Goal: Find contact information: Find contact information

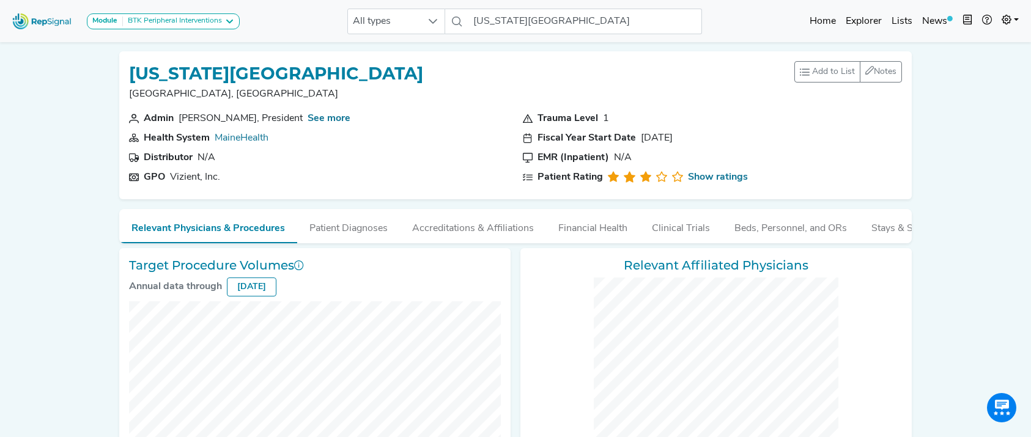
scroll to position [57, 0]
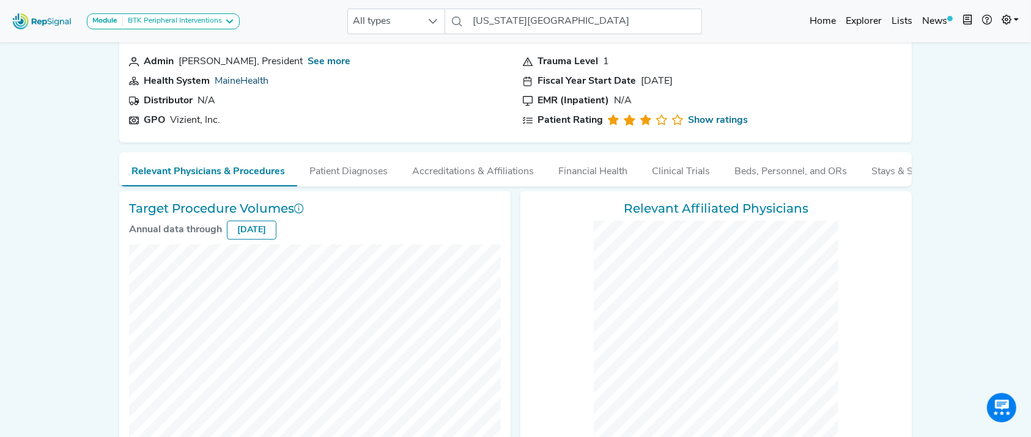
click at [259, 80] on link "MaineHealth" at bounding box center [242, 81] width 54 height 10
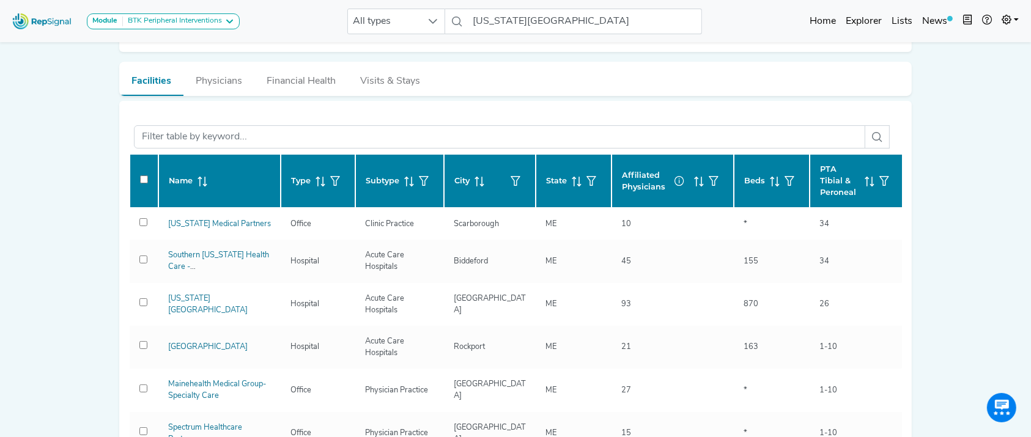
scroll to position [183, 0]
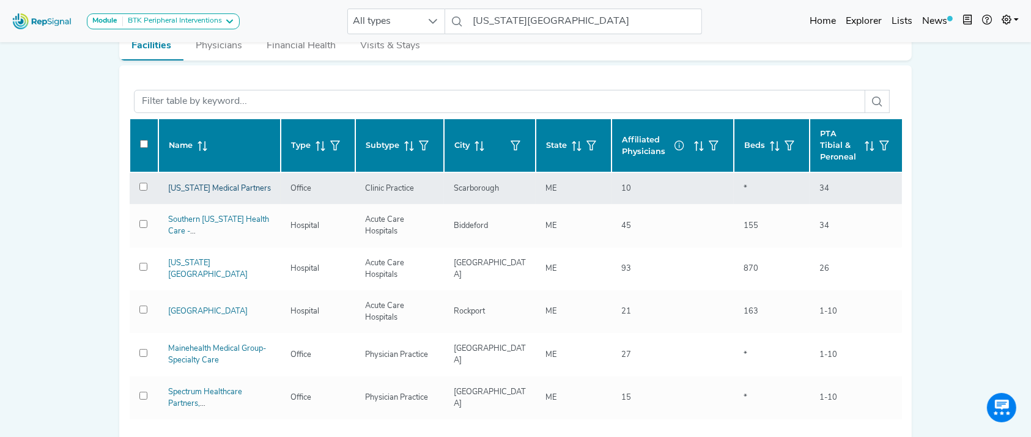
drag, startPoint x: 211, startPoint y: 183, endPoint x: 201, endPoint y: 186, distance: 11.0
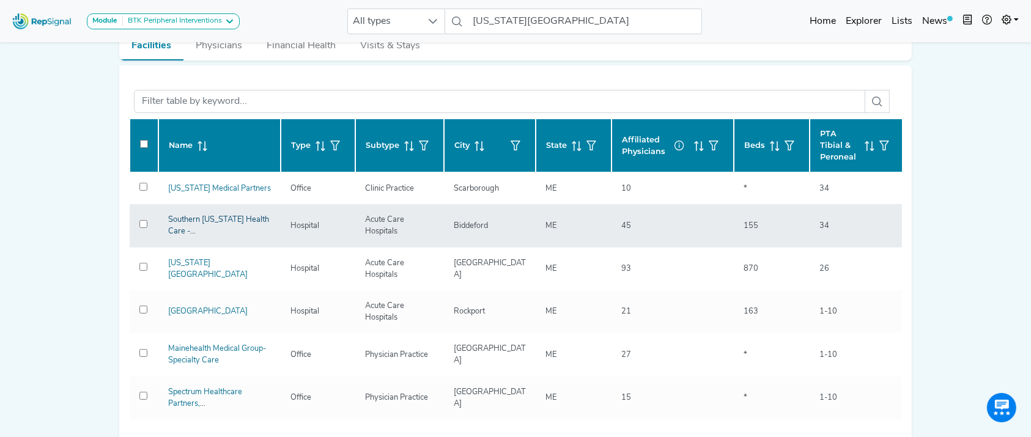
drag, startPoint x: 214, startPoint y: 219, endPoint x: 231, endPoint y: 227, distance: 18.9
click at [231, 227] on div "Southern Maine Health Care - Biddeford Medical Center" at bounding box center [219, 225] width 117 height 23
drag, startPoint x: 229, startPoint y: 225, endPoint x: 220, endPoint y: 228, distance: 9.7
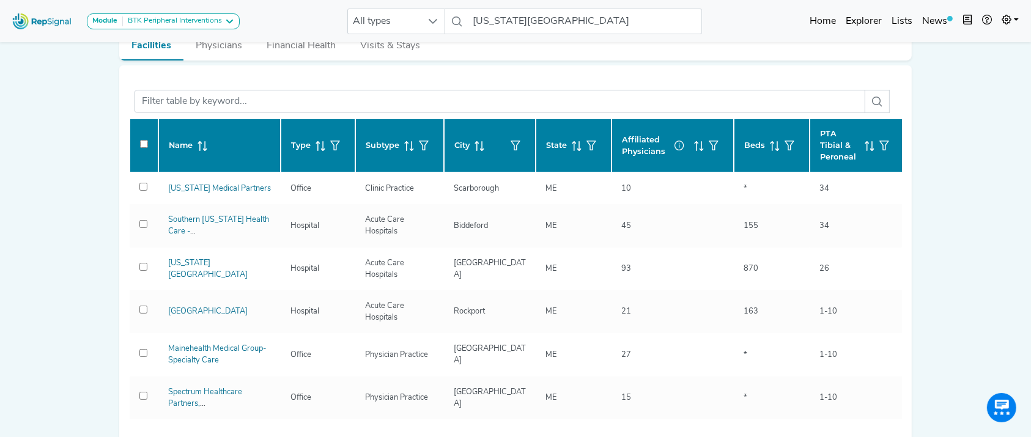
click at [207, 12] on div "Module BTK Peripheral Interventions ATK Peripheral Interventions BTK Peripheral…" at bounding box center [125, 21] width 237 height 32
click at [202, 21] on div "BTK Peripheral Interventions" at bounding box center [172, 22] width 99 height 10
click at [186, 54] on link "ATK Peripheral Interventions" at bounding box center [151, 63] width 128 height 18
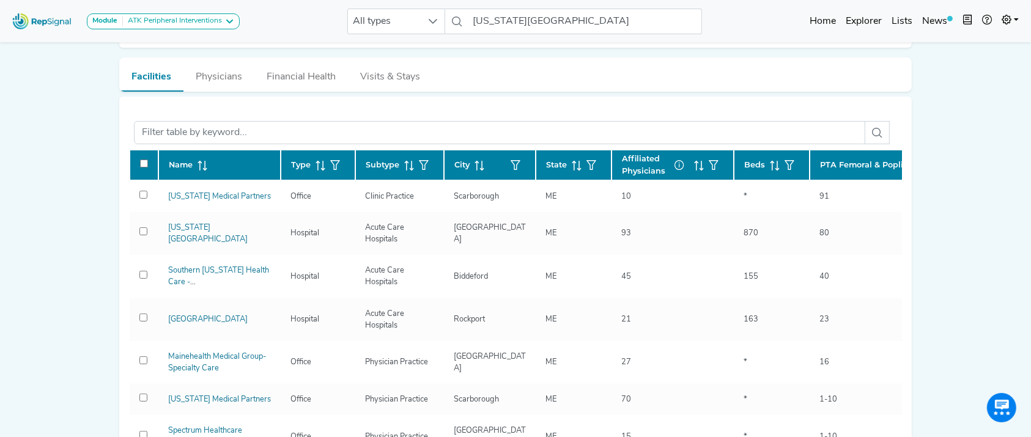
scroll to position [257, 0]
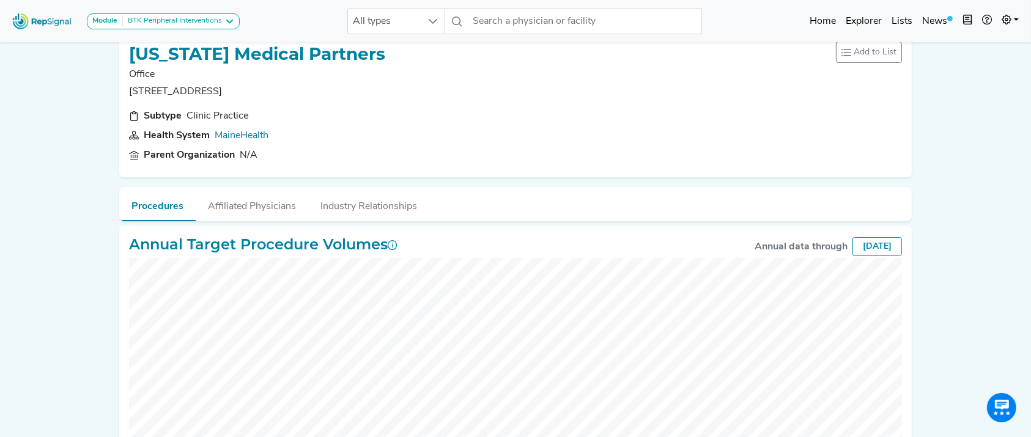
scroll to position [14, 0]
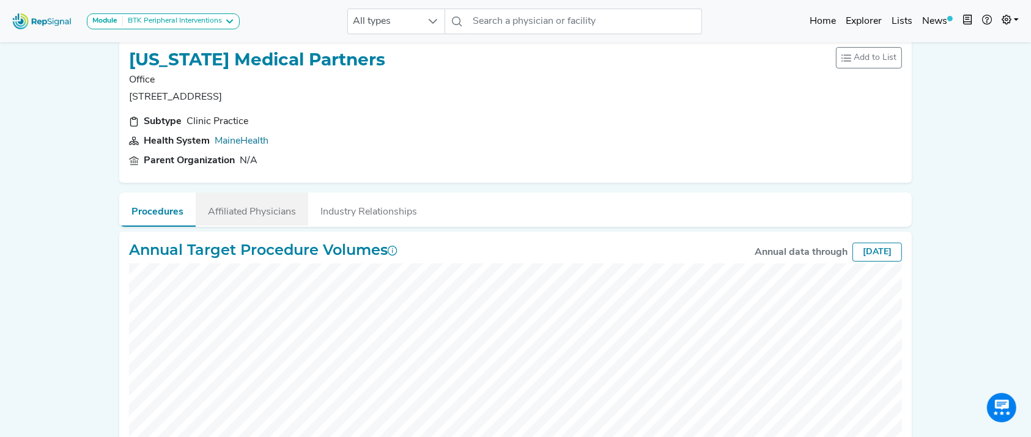
click at [259, 223] on button "Affiliated Physicians" at bounding box center [252, 209] width 112 height 33
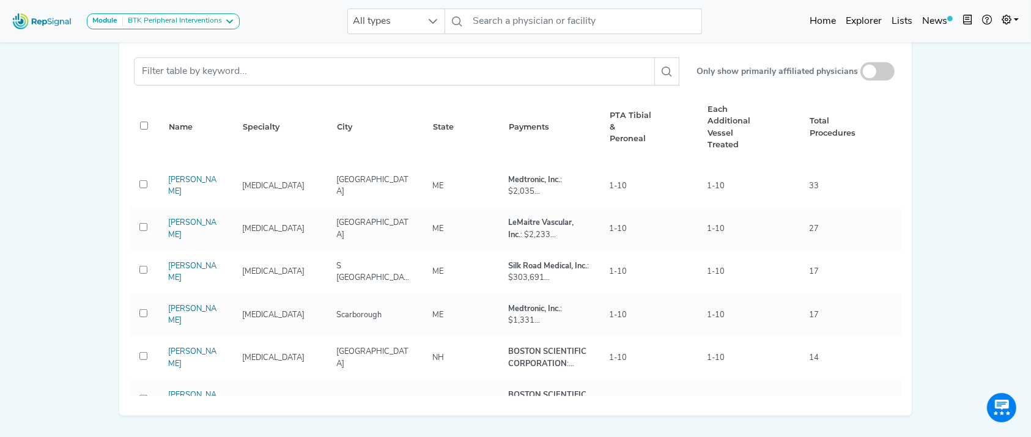
scroll to position [592, 0]
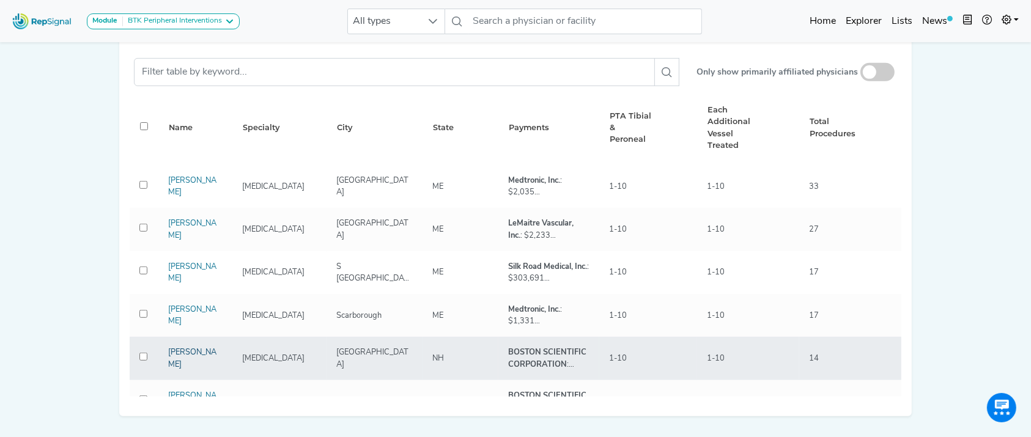
click at [191, 359] on link "Brian Nolan" at bounding box center [192, 358] width 48 height 20
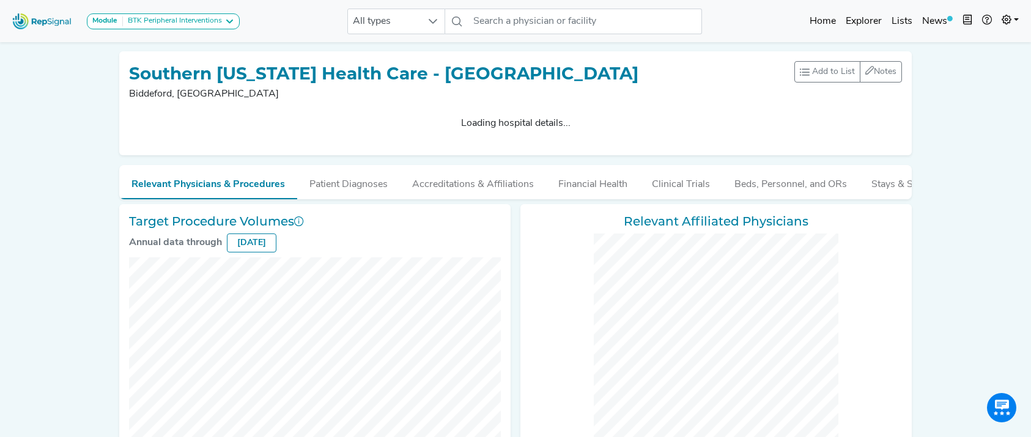
checkbox input "false"
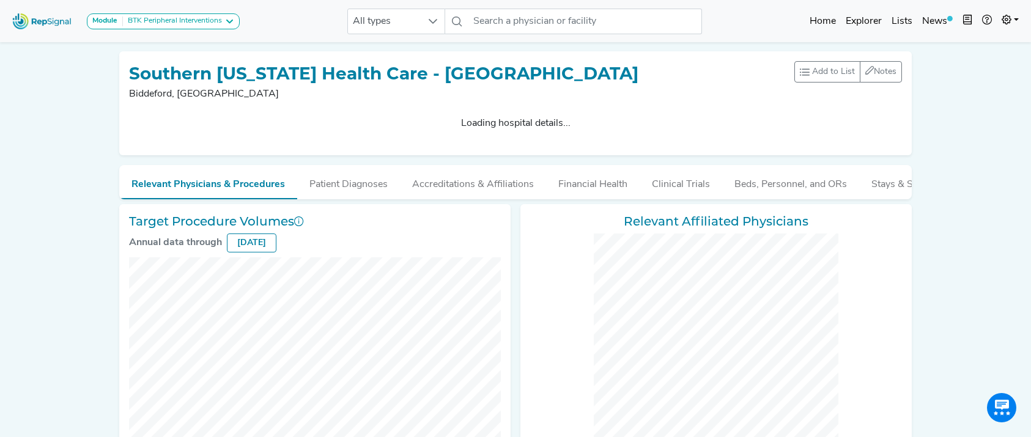
checkbox input "false"
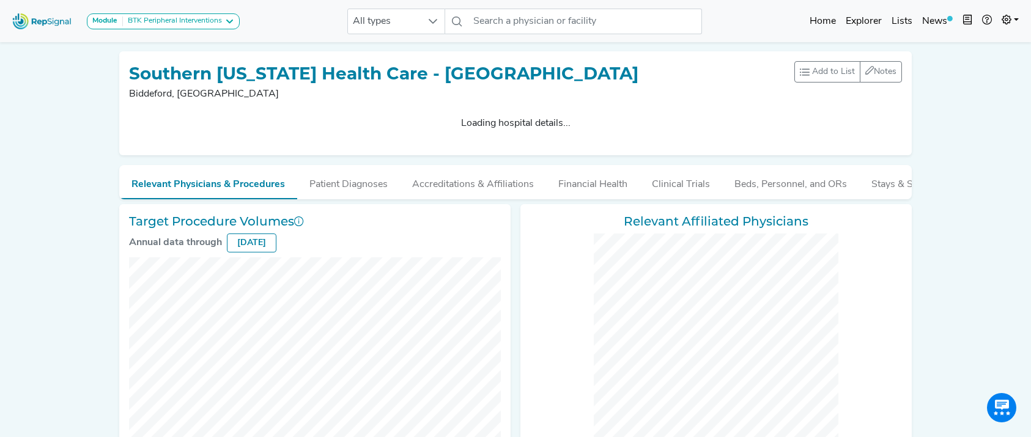
checkbox input "false"
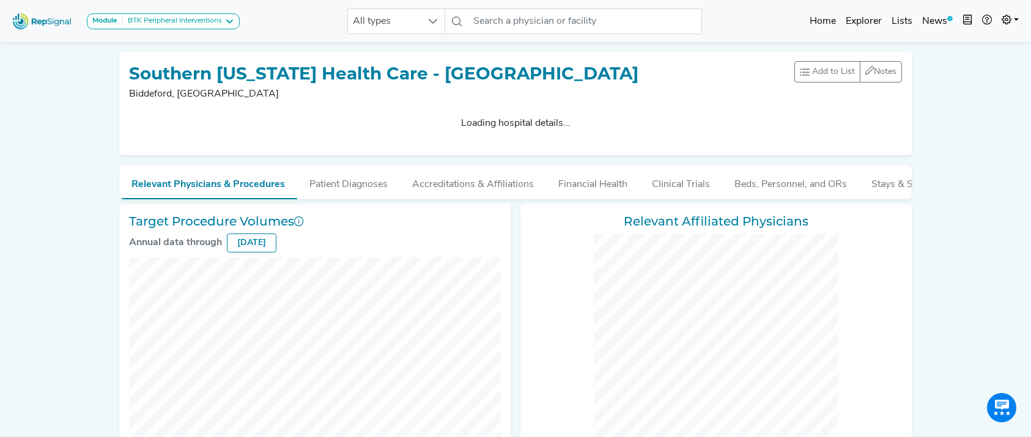
checkbox input "false"
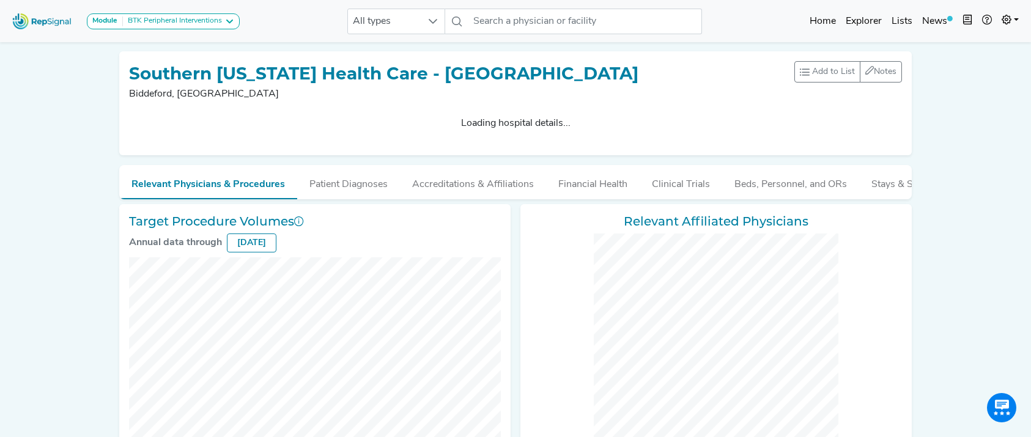
checkbox input "false"
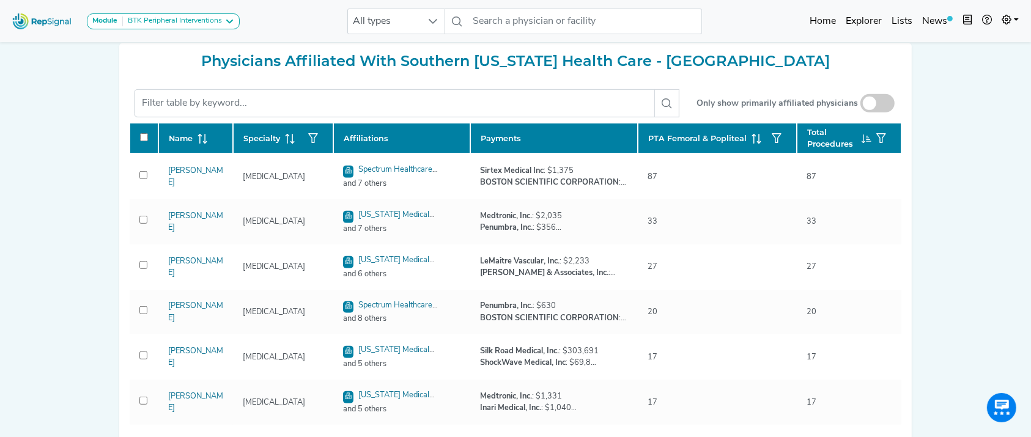
scroll to position [537, 0]
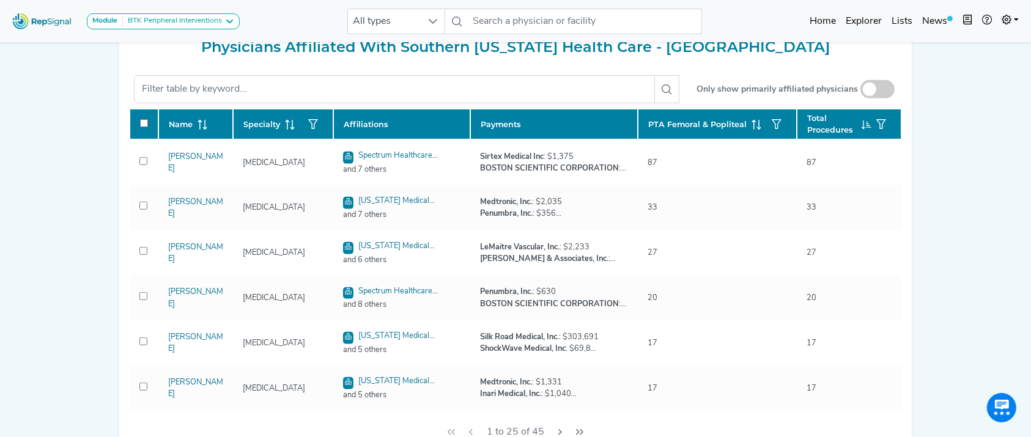
click at [187, 29] on div "Module BTK Peripheral Interventions ATK Peripheral Interventions BTK Peripheral…" at bounding box center [125, 21] width 237 height 32
click at [182, 20] on div "BTK Peripheral Interventions" at bounding box center [172, 22] width 99 height 10
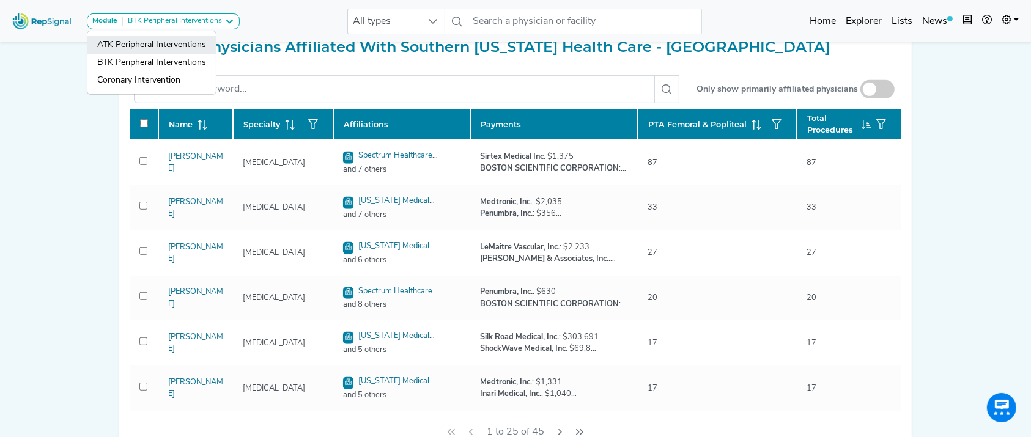
click at [174, 54] on link "ATK Peripheral Interventions" at bounding box center [151, 63] width 128 height 18
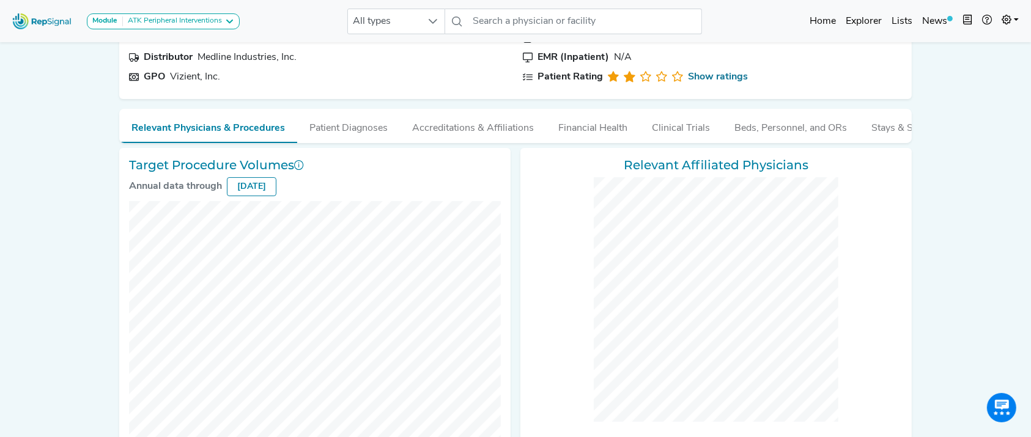
scroll to position [0, 0]
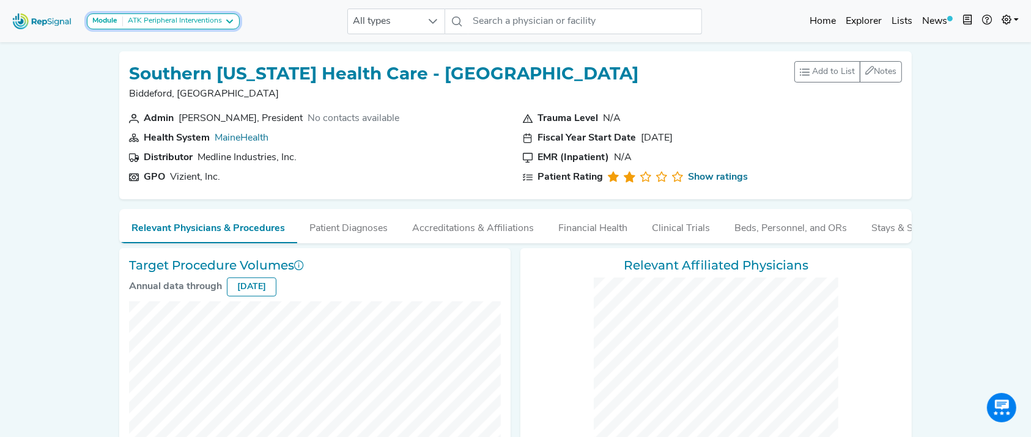
click at [177, 20] on div "ATK Peripheral Interventions" at bounding box center [172, 22] width 99 height 10
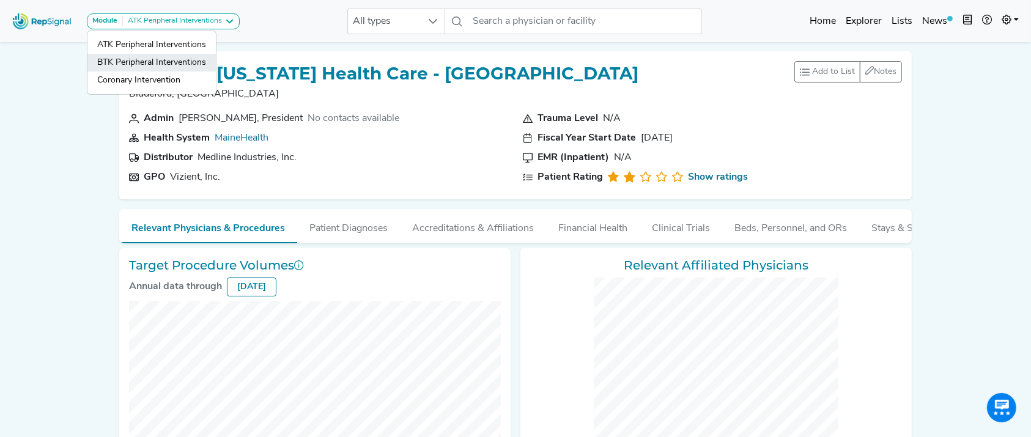
click at [166, 72] on link "BTK Peripheral Interventions" at bounding box center [151, 81] width 128 height 18
checkbox input "false"
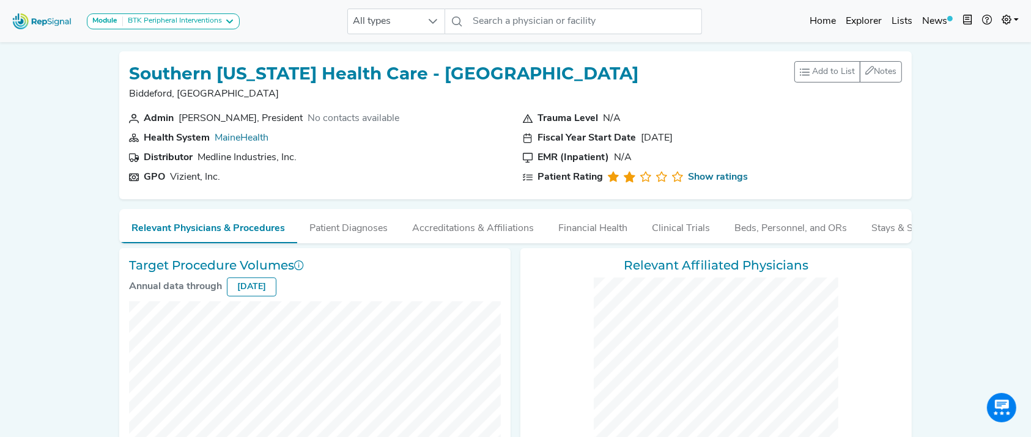
checkbox input "false"
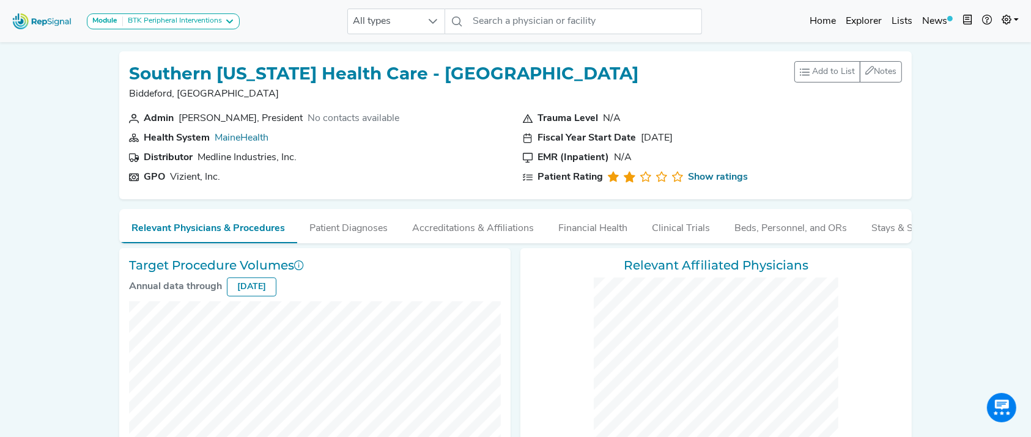
checkbox input "false"
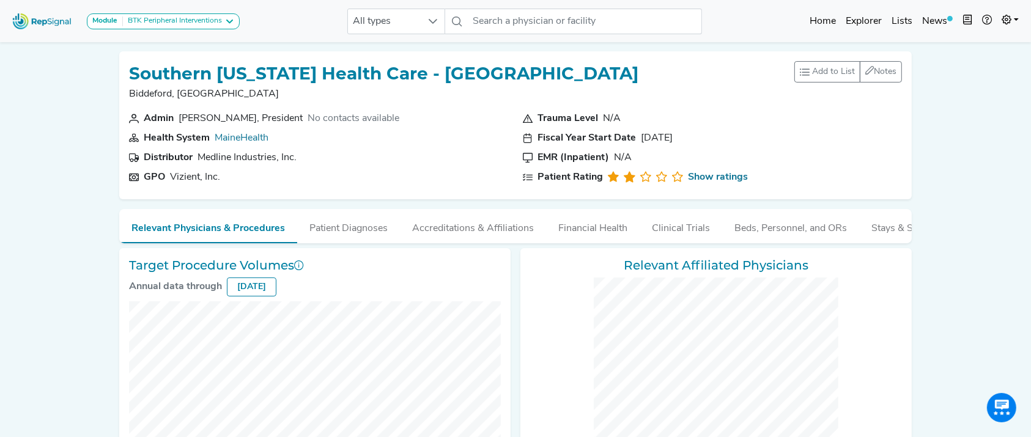
checkbox input "false"
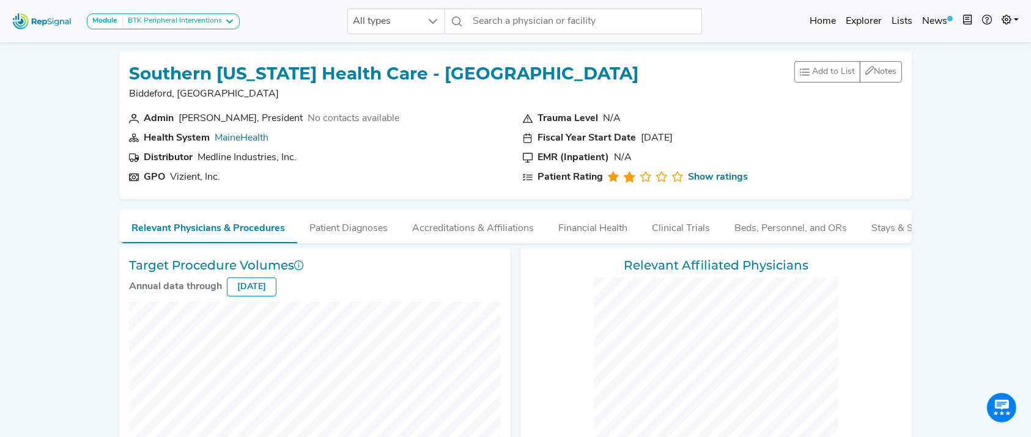
checkbox input "false"
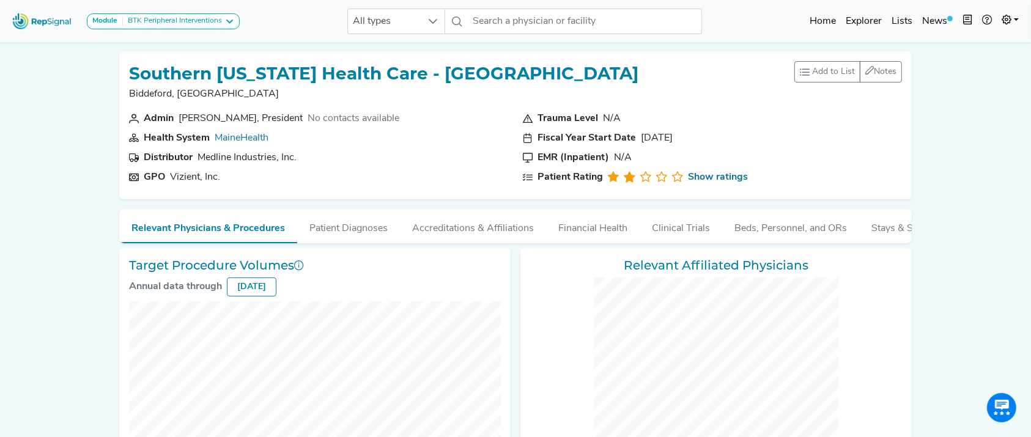
checkbox input "false"
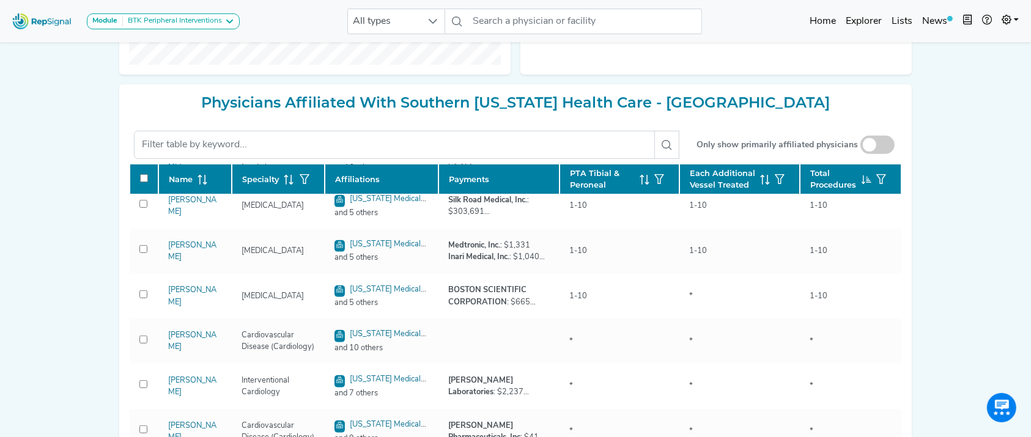
scroll to position [285, 0]
drag, startPoint x: 182, startPoint y: 296, endPoint x: 111, endPoint y: 142, distance: 169.0
click at [111, 142] on div "Module BTK Peripheral Interventions ATK Peripheral Interventions BTK Peripheral…" at bounding box center [515, 44] width 1031 height 1050
click at [229, 17] on icon at bounding box center [229, 22] width 10 height 10
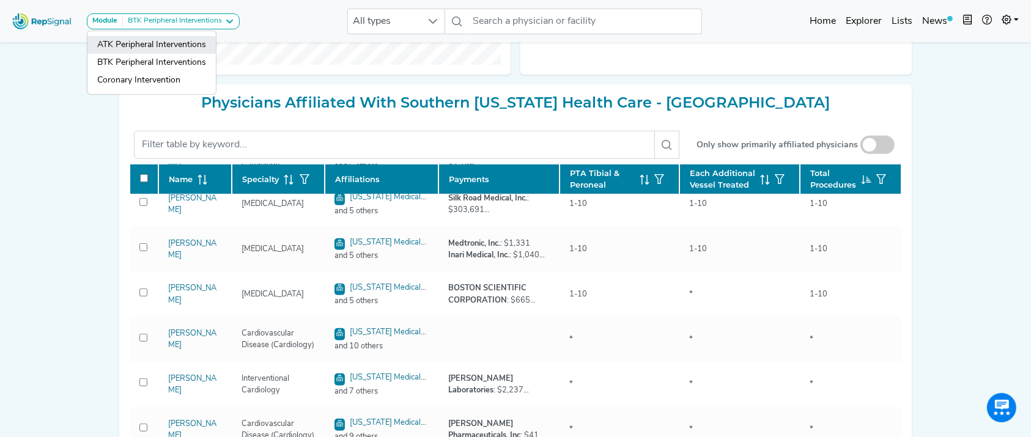
click at [204, 54] on link "ATK Peripheral Interventions" at bounding box center [151, 63] width 128 height 18
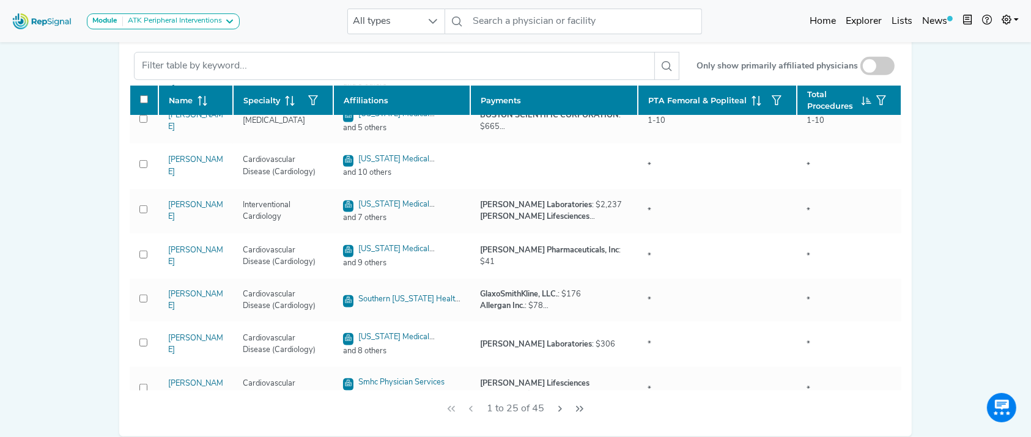
scroll to position [513, 0]
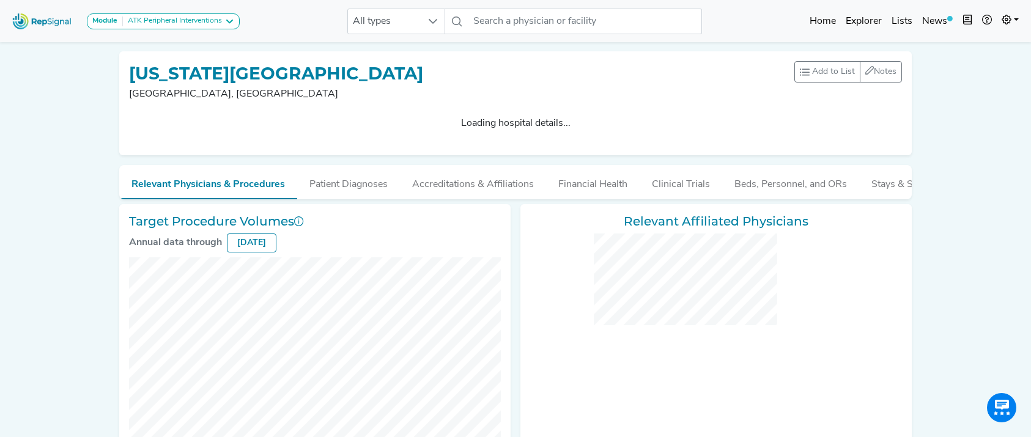
checkbox input "false"
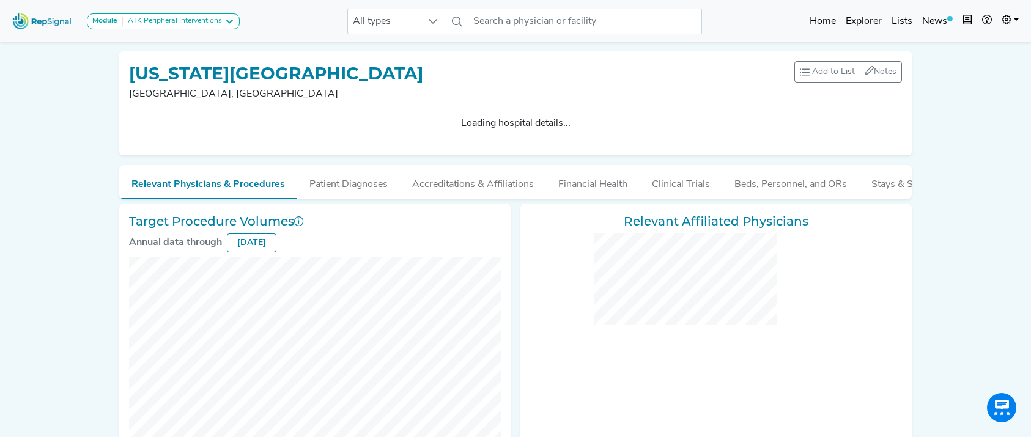
checkbox input "false"
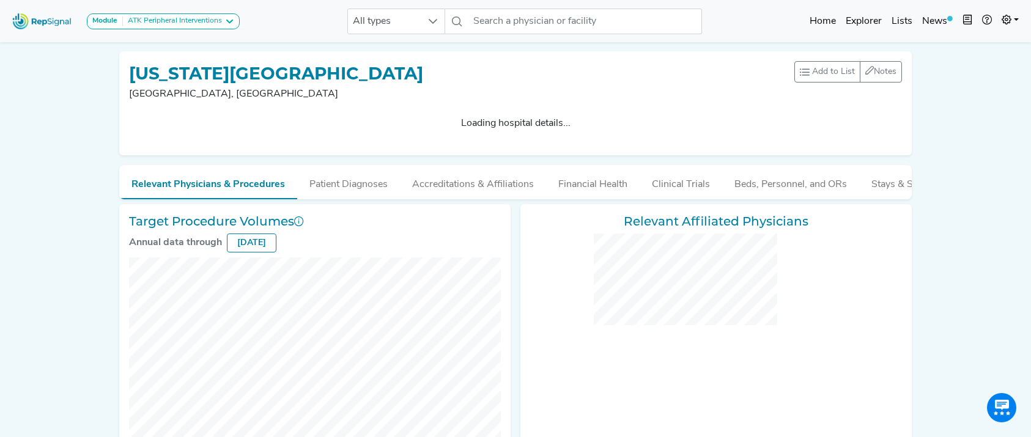
checkbox input "false"
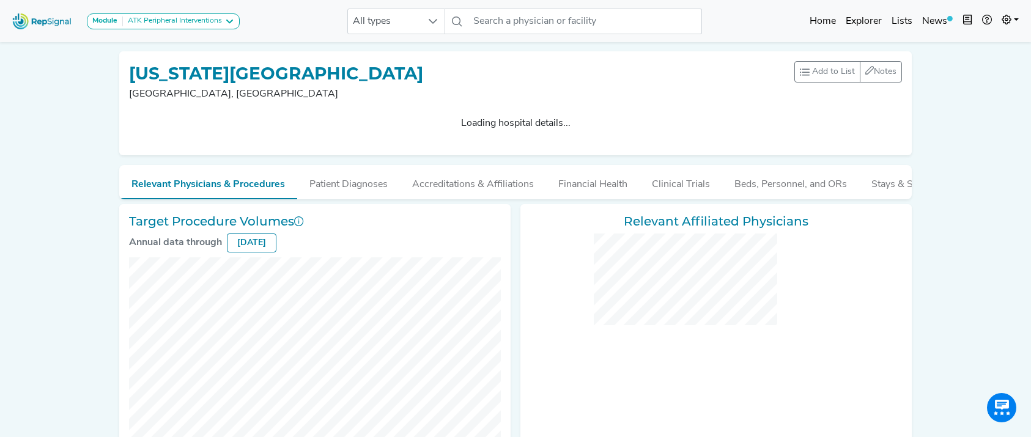
checkbox input "false"
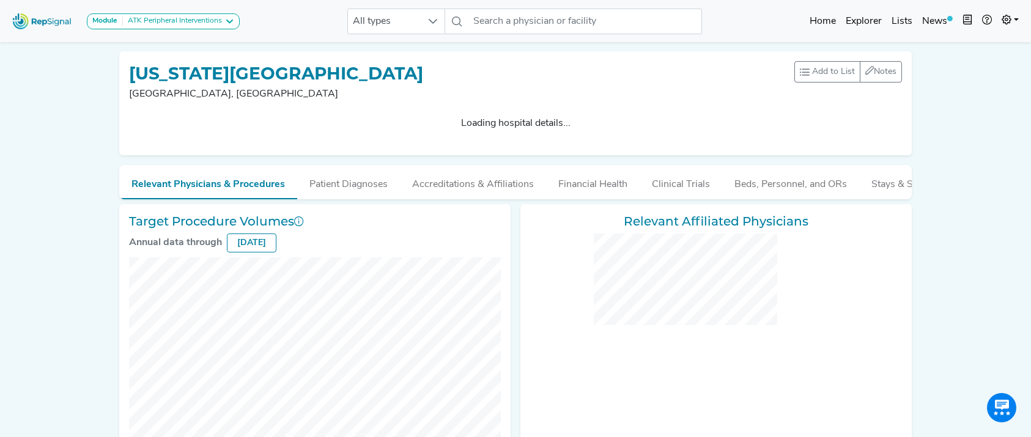
checkbox input "false"
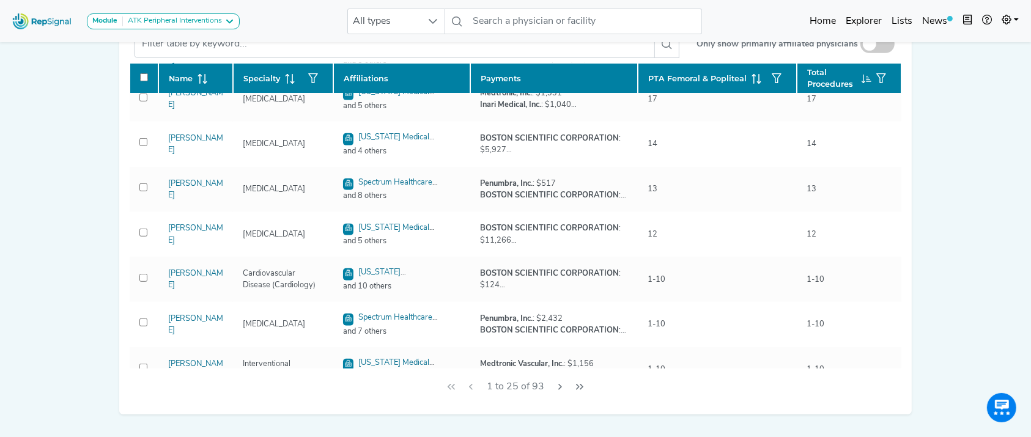
scroll to position [251, 0]
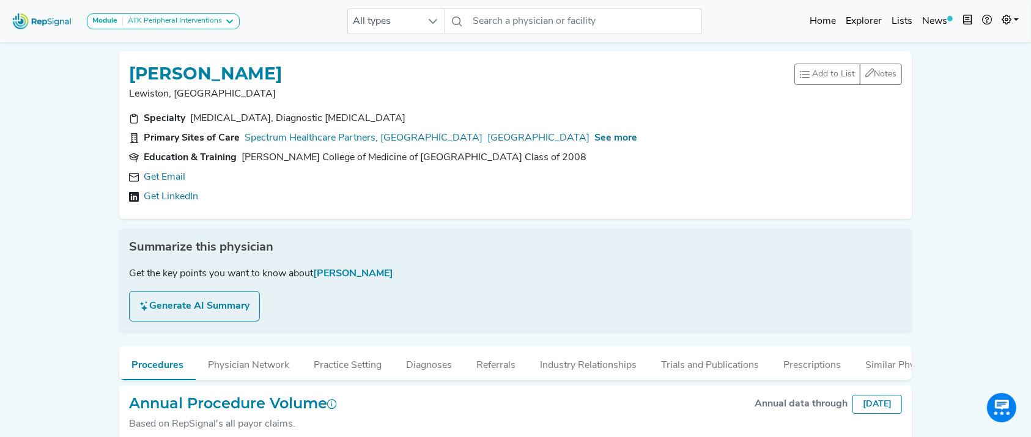
scroll to position [195, 0]
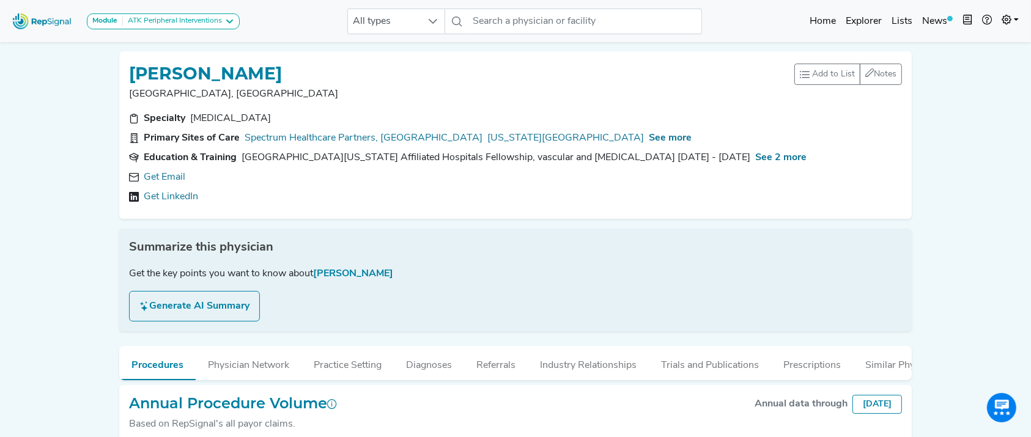
scroll to position [112, 0]
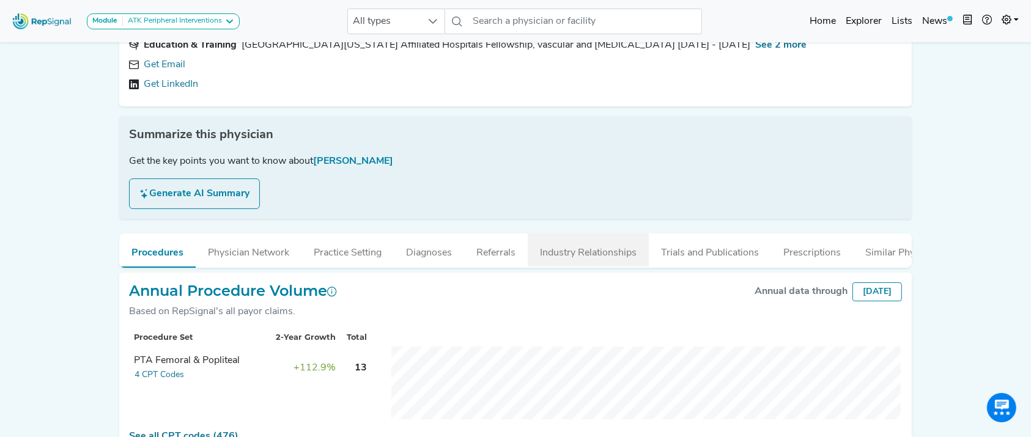
click at [592, 265] on button "Industry Relationships" at bounding box center [588, 250] width 121 height 33
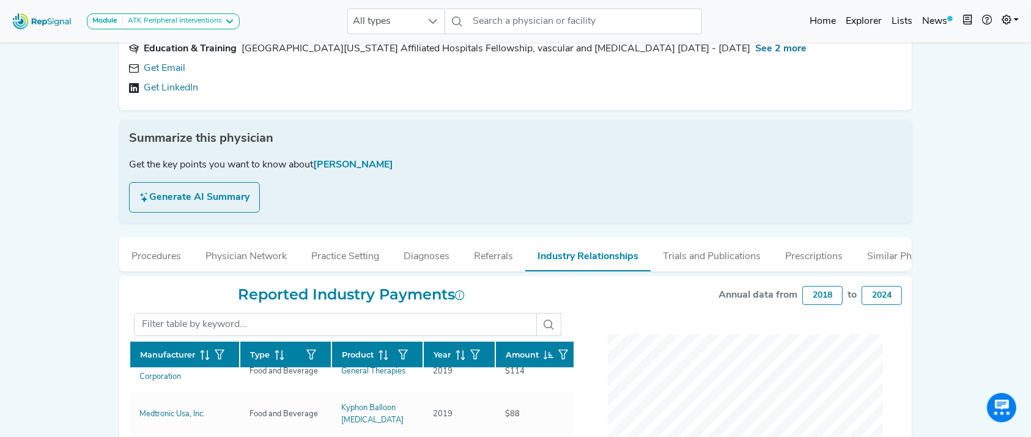
scroll to position [0, 0]
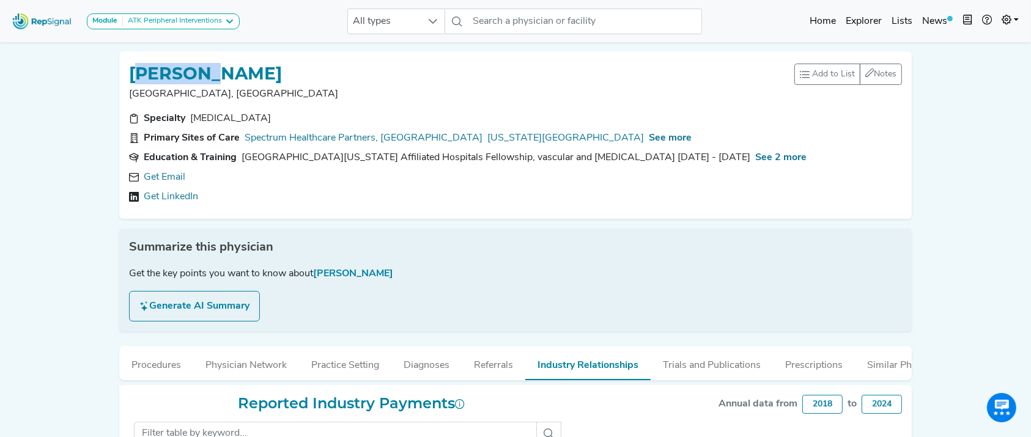
drag, startPoint x: 139, startPoint y: 78, endPoint x: 224, endPoint y: 75, distance: 85.7
click at [224, 75] on h1 "JULIEN WONDERLICK" at bounding box center [205, 74] width 153 height 21
drag, startPoint x: 318, startPoint y: 76, endPoint x: 105, endPoint y: 66, distance: 214.2
click at [105, 66] on div "Module ATK Peripheral Interventions ATK Peripheral Interventions BTK Peripheral…" at bounding box center [515, 414] width 1031 height 829
copy h1 "JULIEN WONDERLICK"
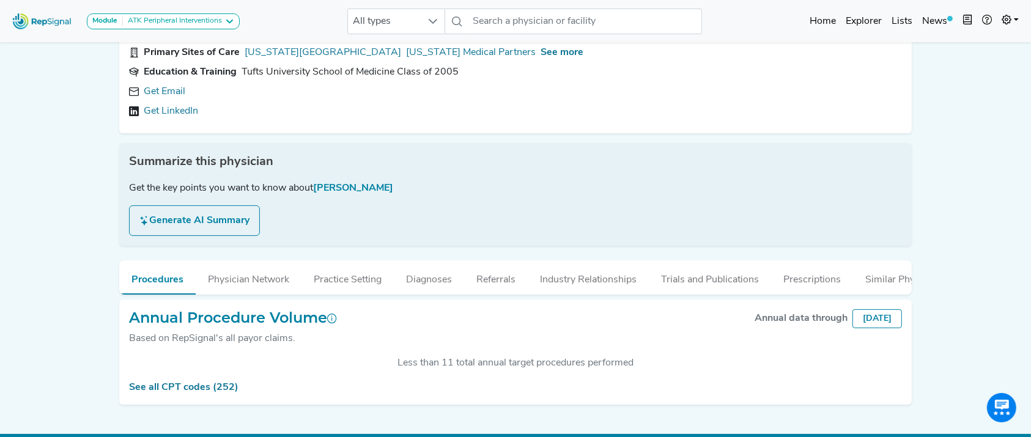
scroll to position [119, 0]
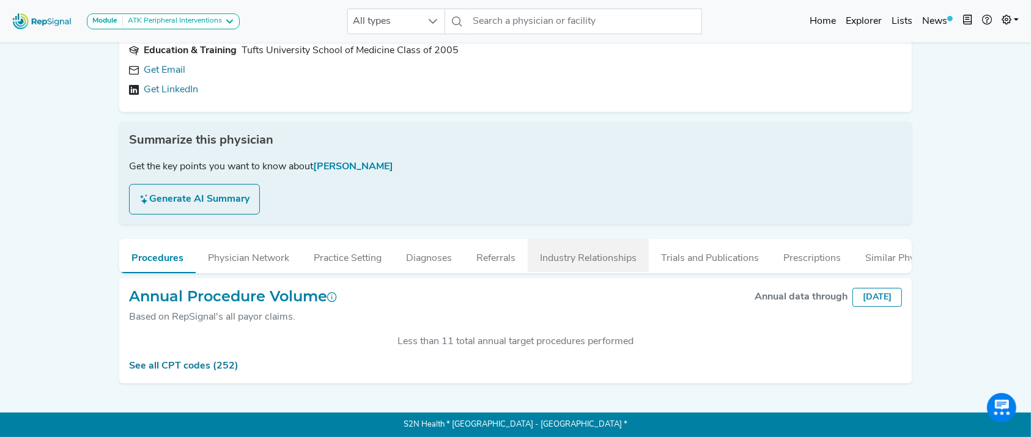
click at [558, 239] on button "Industry Relationships" at bounding box center [588, 255] width 121 height 33
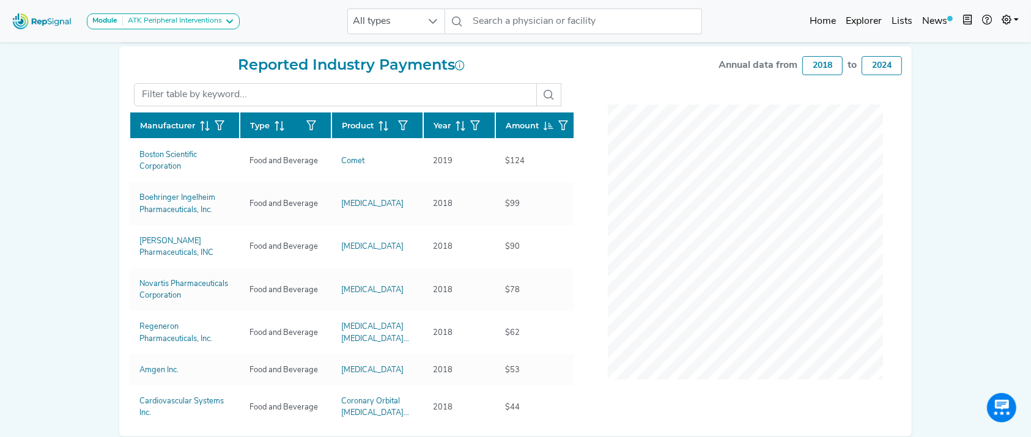
scroll to position [370, 0]
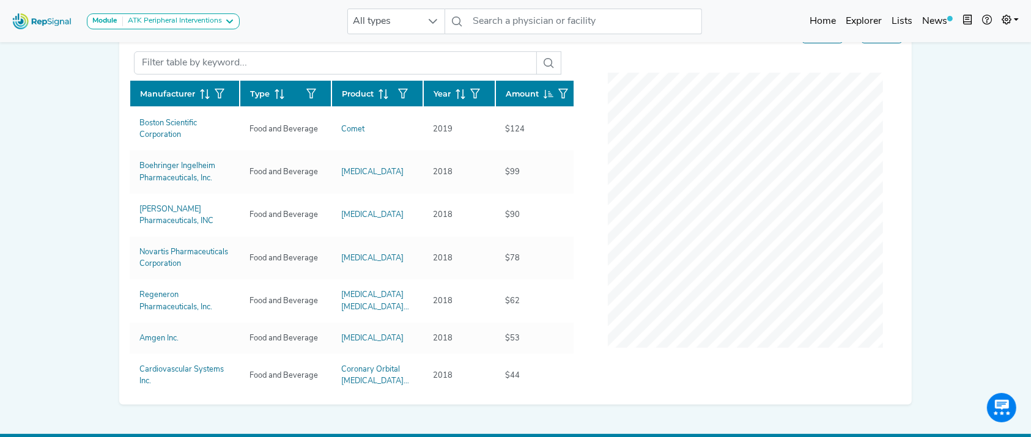
drag, startPoint x: 557, startPoint y: 139, endPoint x: 564, endPoint y: 150, distance: 12.7
click at [564, 150] on div "Manufacturer Type Product Year Amount Boston Scientific Corporation Food and Be…" at bounding box center [351, 232] width 444 height 306
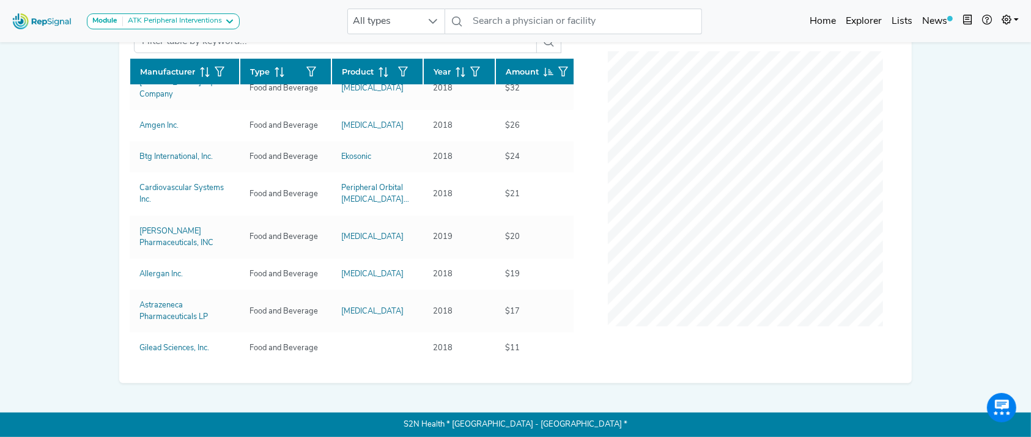
scroll to position [366, 0]
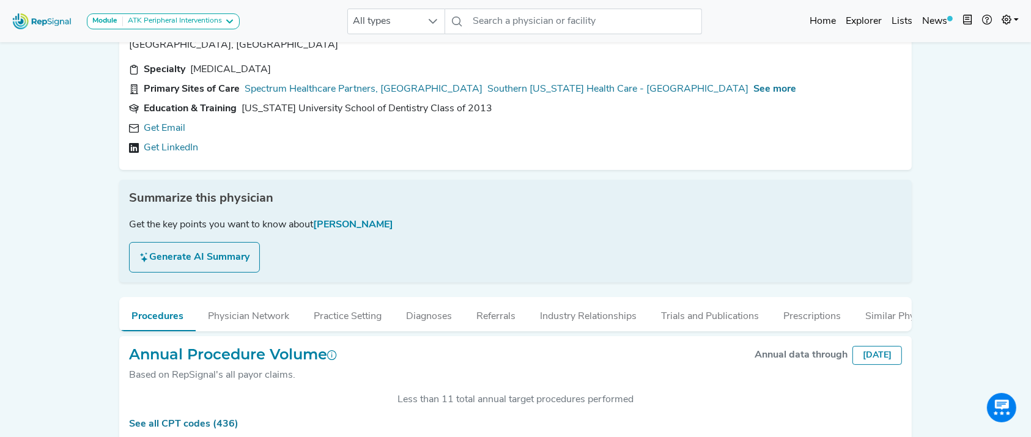
scroll to position [119, 0]
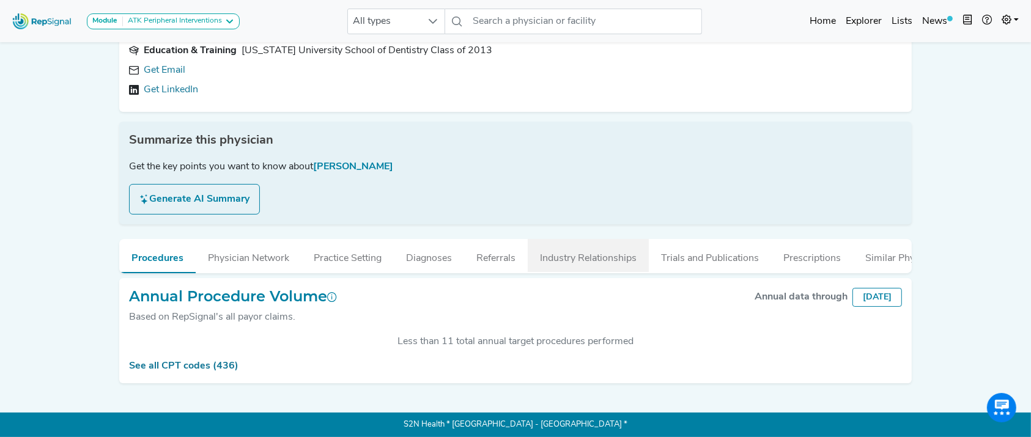
click at [554, 241] on button "Industry Relationships" at bounding box center [588, 255] width 121 height 33
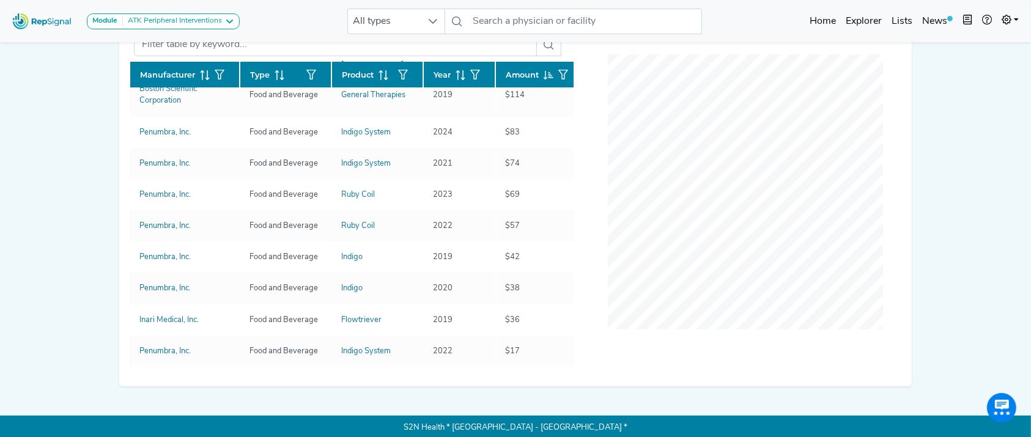
scroll to position [388, 0]
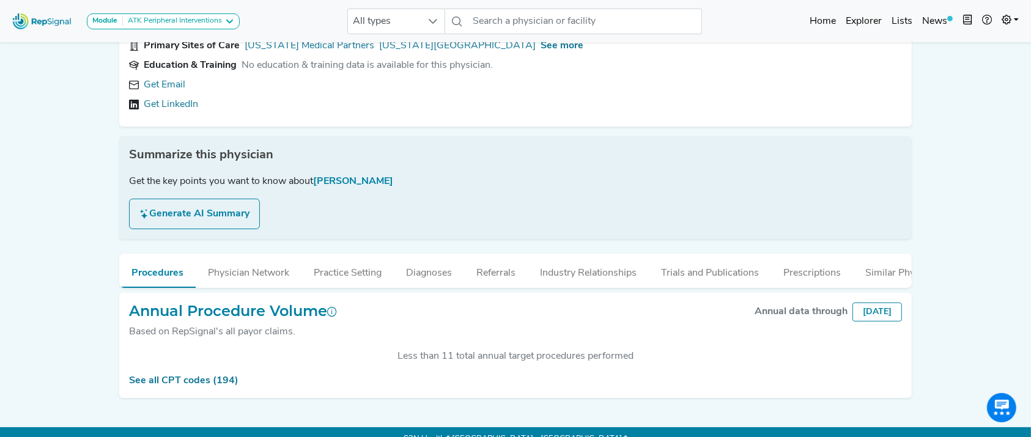
scroll to position [119, 0]
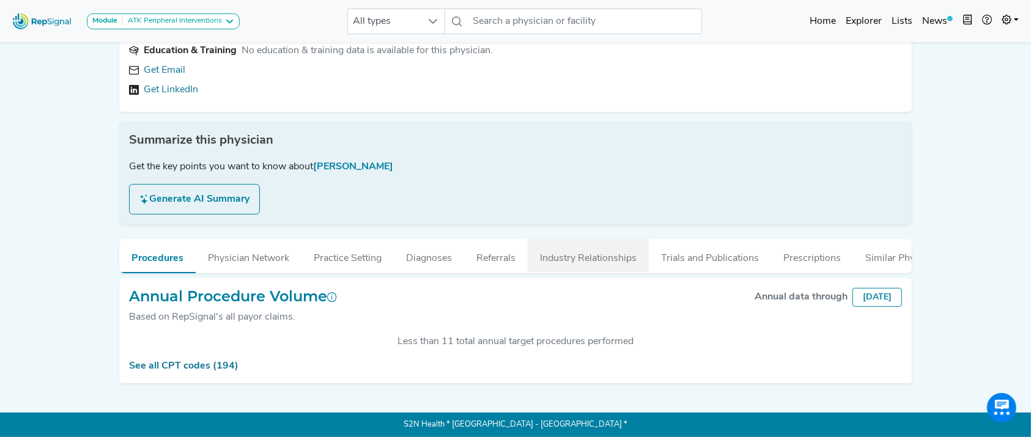
click at [613, 245] on button "Industry Relationships" at bounding box center [588, 255] width 121 height 33
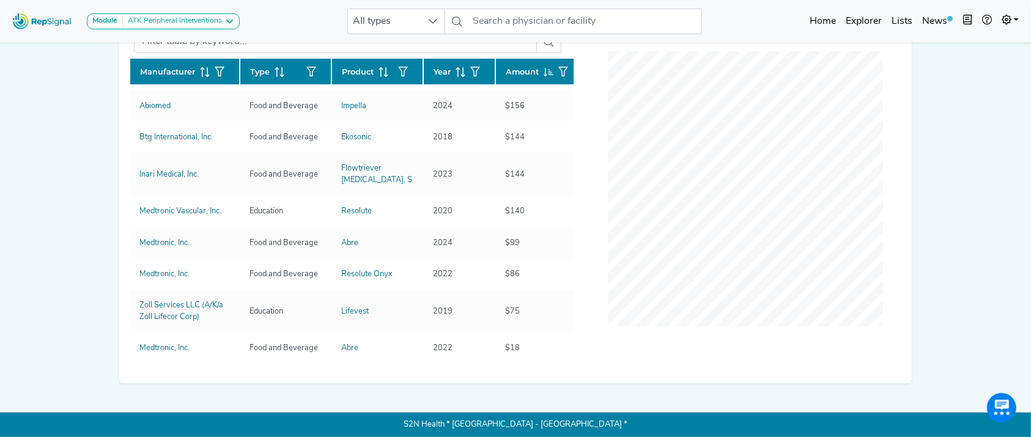
scroll to position [0, 0]
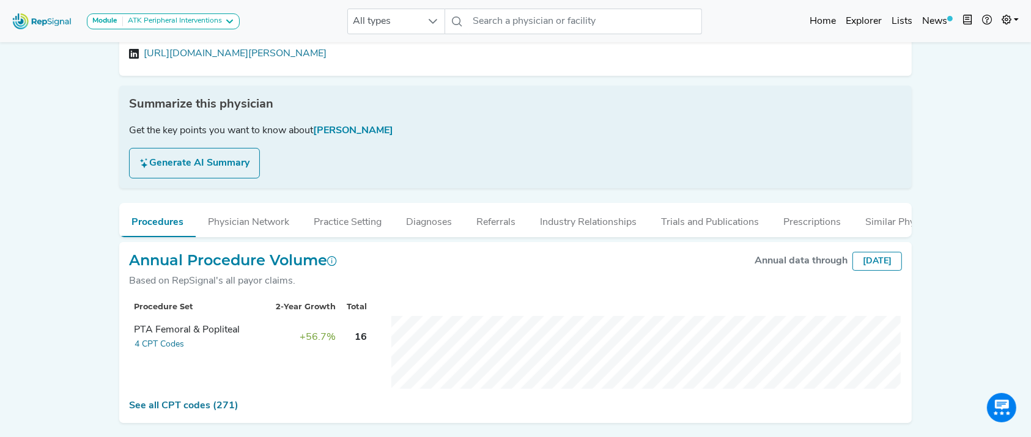
scroll to position [182, 0]
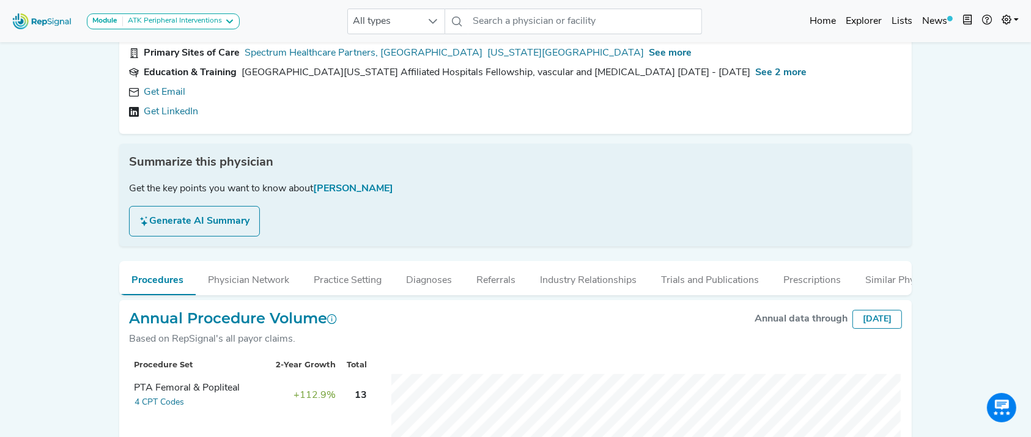
scroll to position [195, 0]
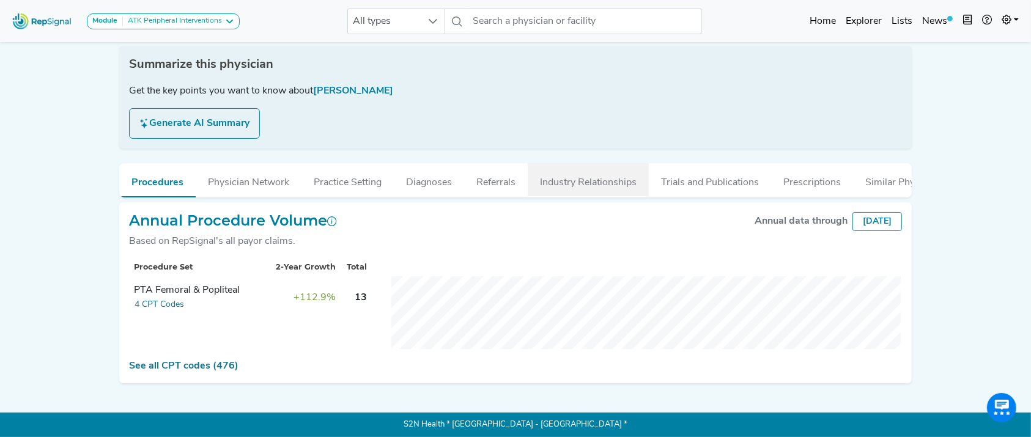
click at [602, 163] on button "Industry Relationships" at bounding box center [588, 179] width 121 height 33
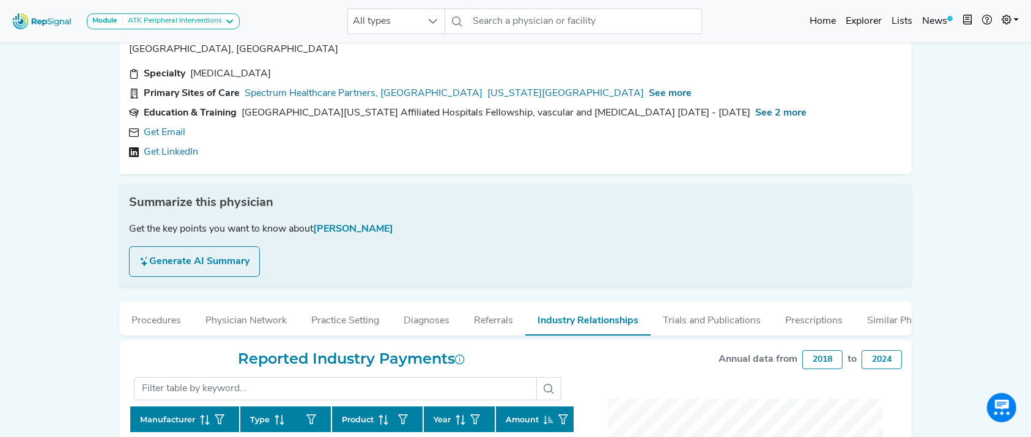
scroll to position [0, 0]
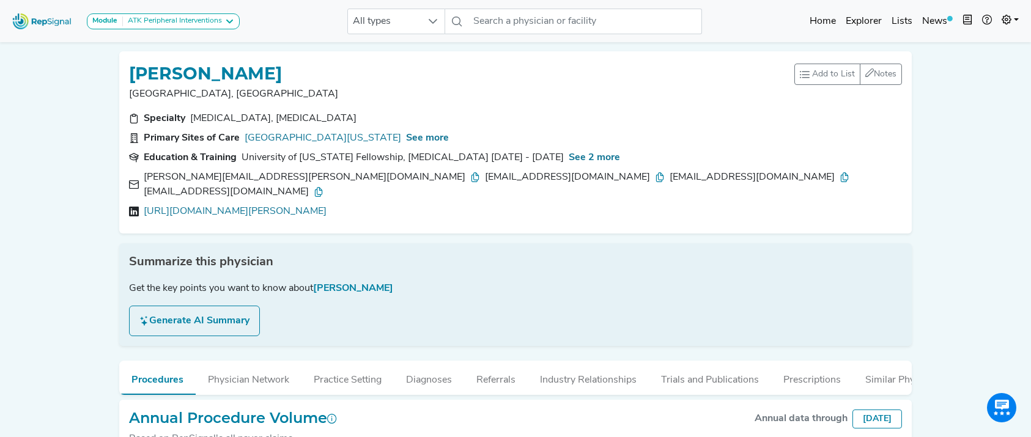
click at [322, 139] on link "[GEOGRAPHIC_DATA][US_STATE]" at bounding box center [323, 138] width 156 height 15
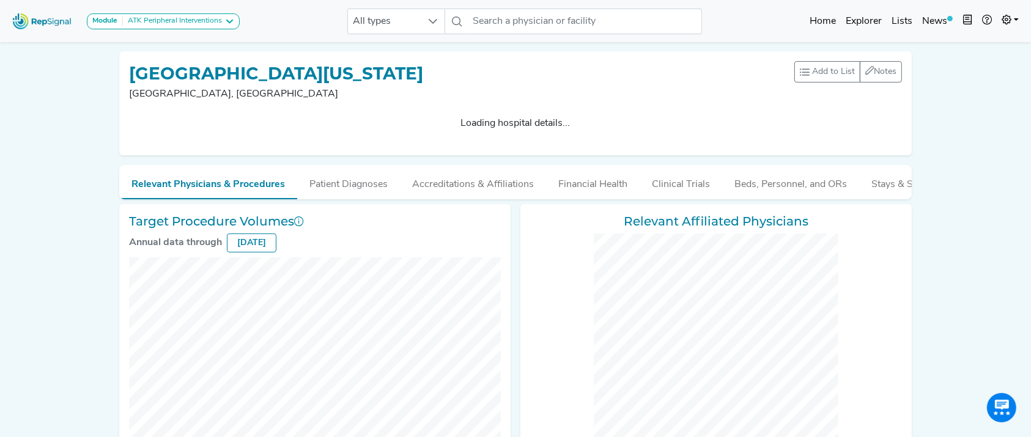
checkbox input "false"
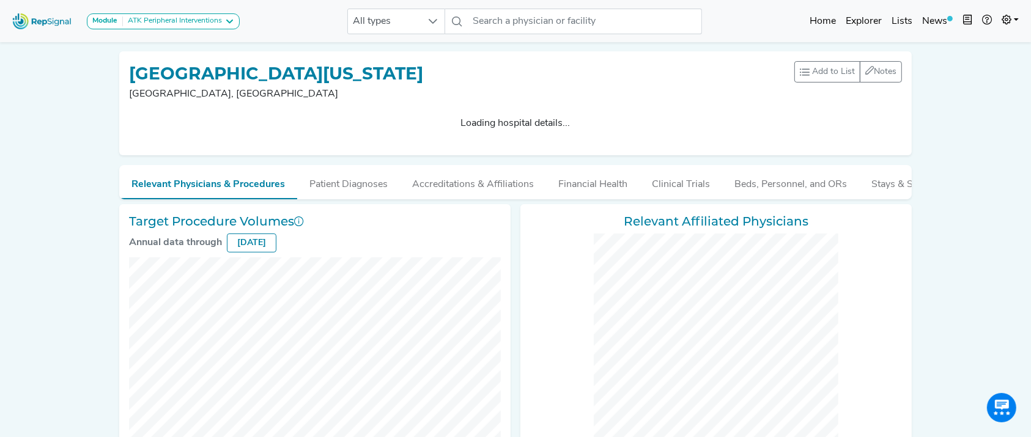
checkbox input "false"
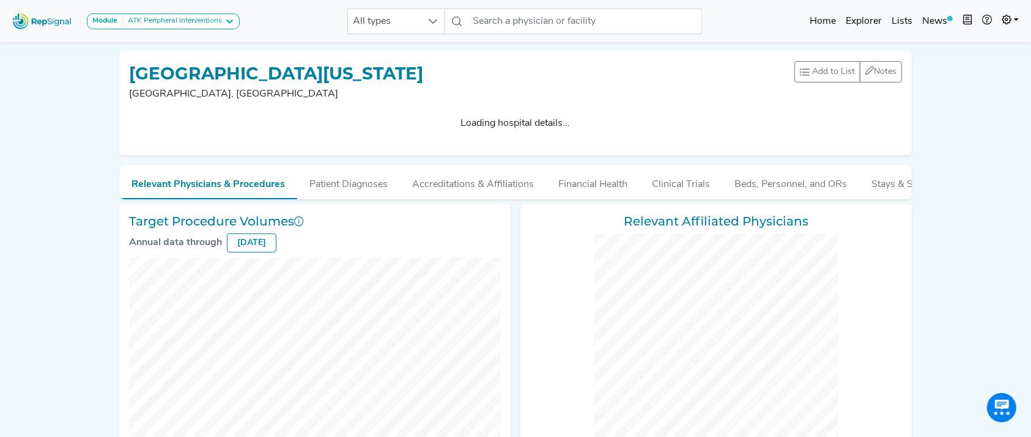
checkbox input "false"
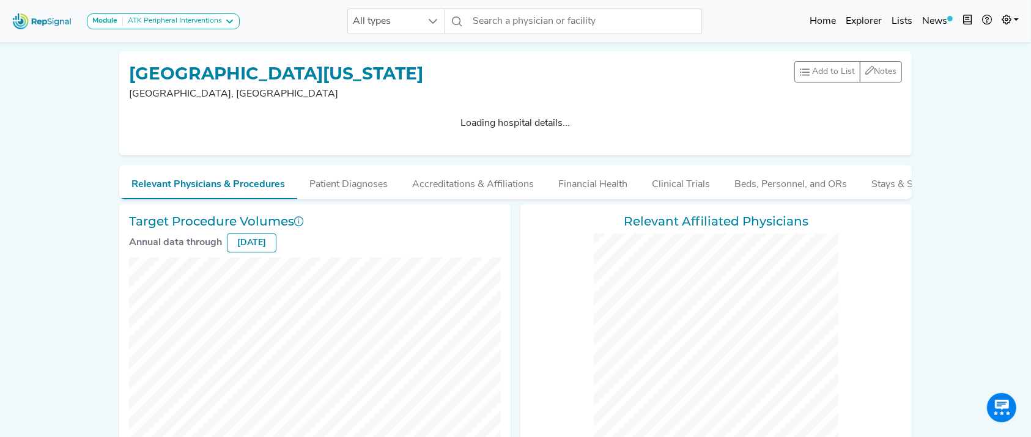
checkbox input "false"
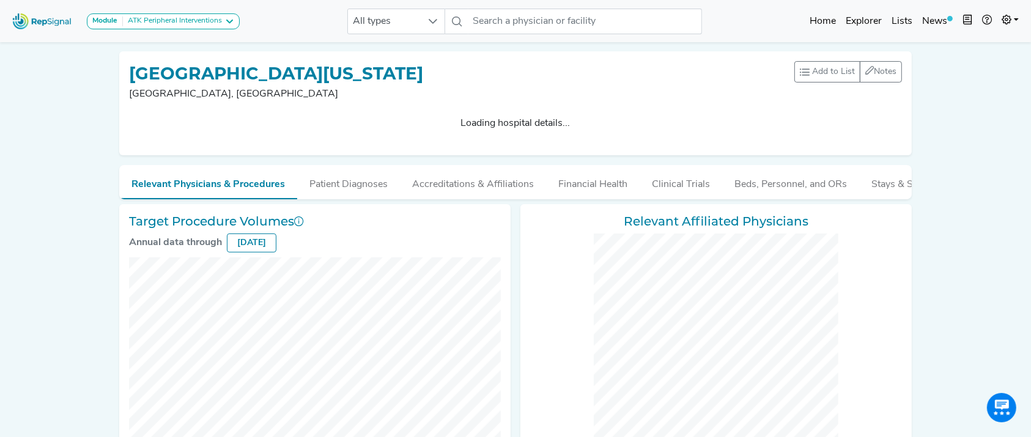
checkbox input "false"
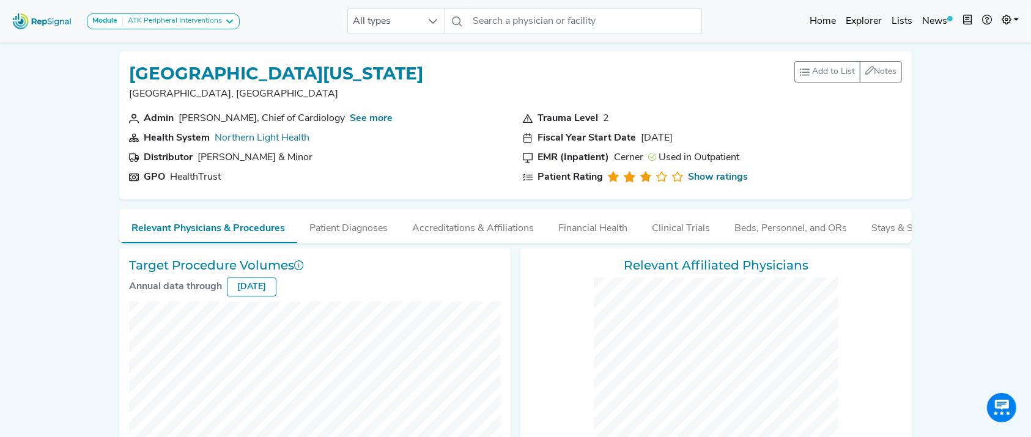
scroll to position [604, 0]
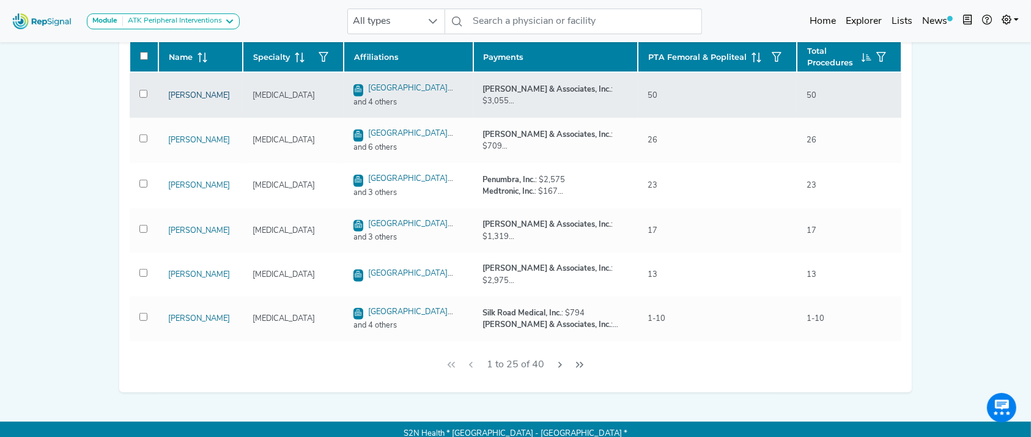
click at [192, 100] on link "Peter Beaulieu" at bounding box center [199, 96] width 62 height 8
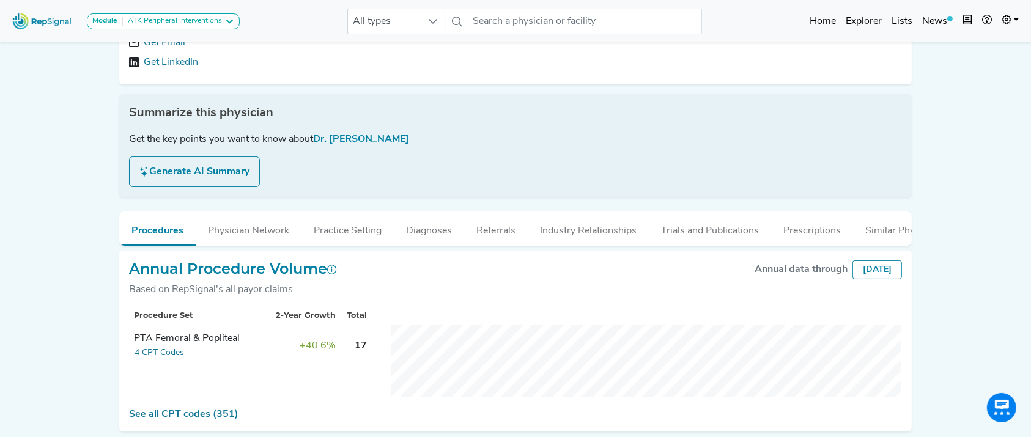
scroll to position [134, 0]
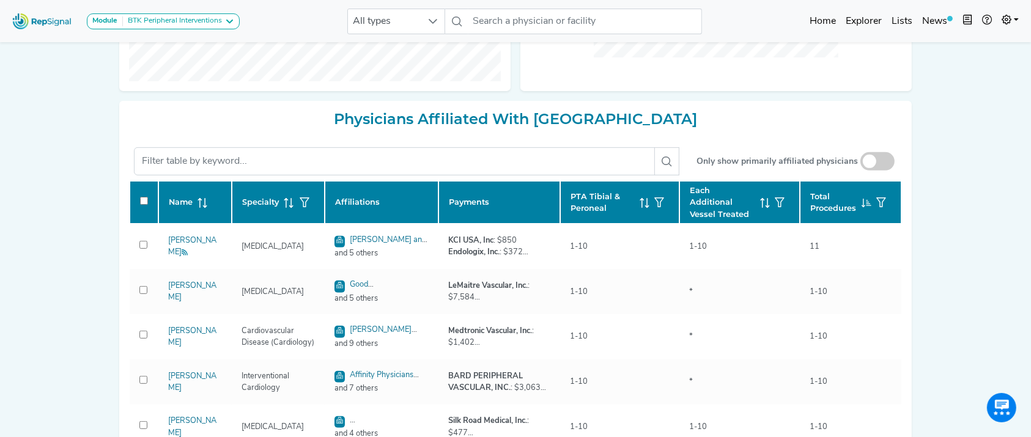
scroll to position [459, 0]
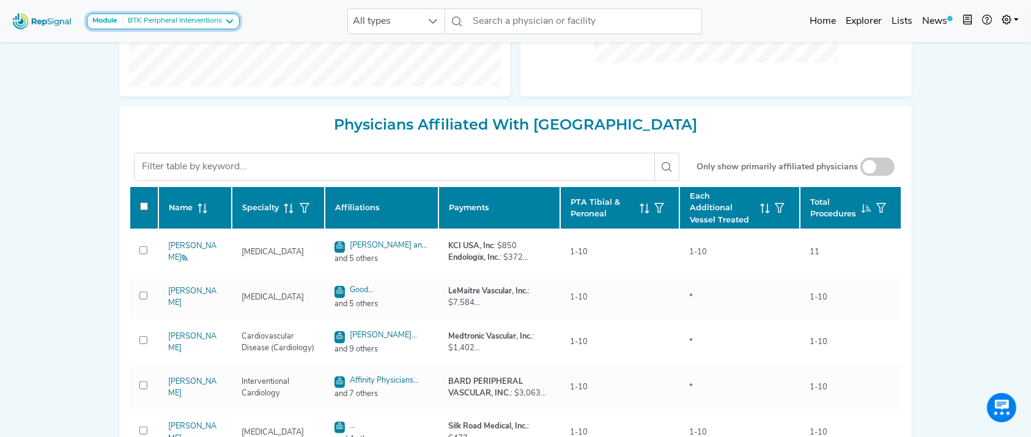
click at [237, 17] on button "Module BTK Peripheral Interventions" at bounding box center [163, 21] width 153 height 16
click at [197, 17] on div "BTK Peripheral Interventions" at bounding box center [172, 22] width 99 height 10
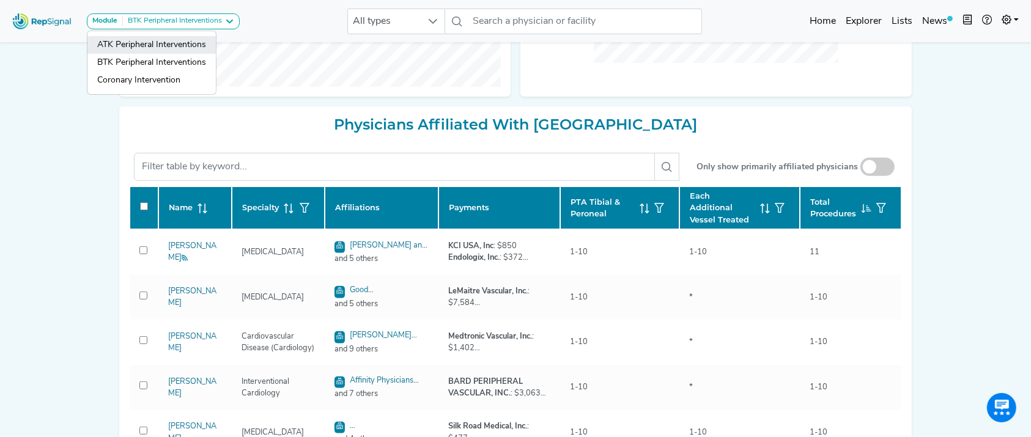
click at [180, 54] on link "ATK Peripheral Interventions" at bounding box center [151, 63] width 128 height 18
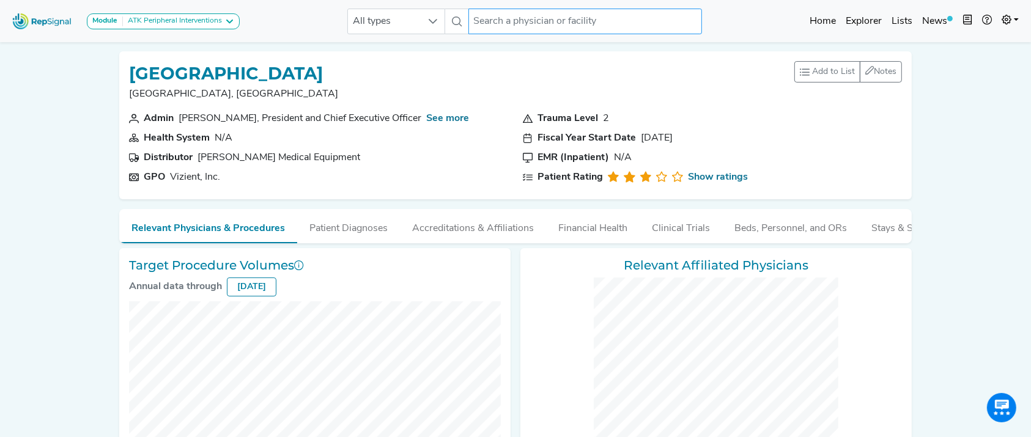
scroll to position [479, 0]
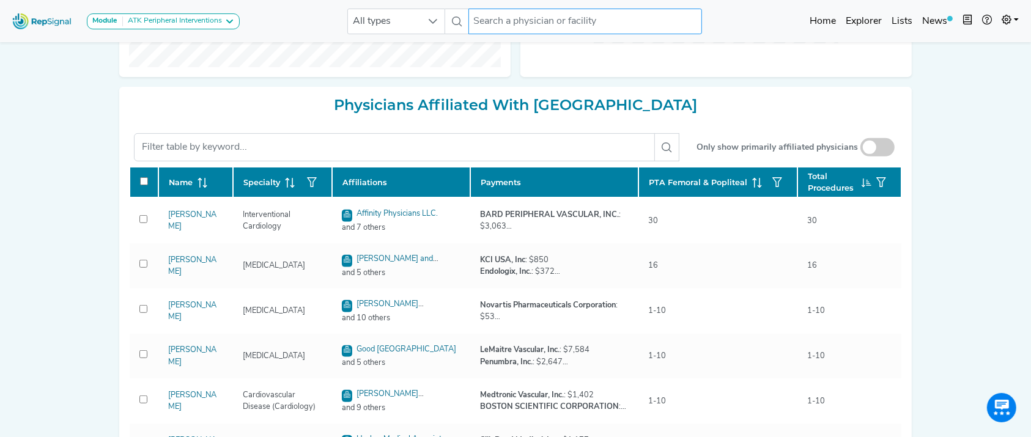
checkbox input "false"
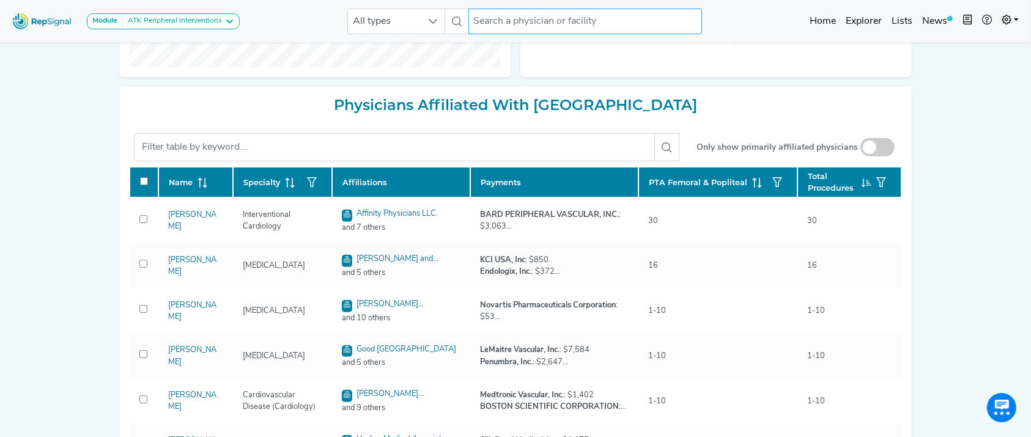
checkbox input "false"
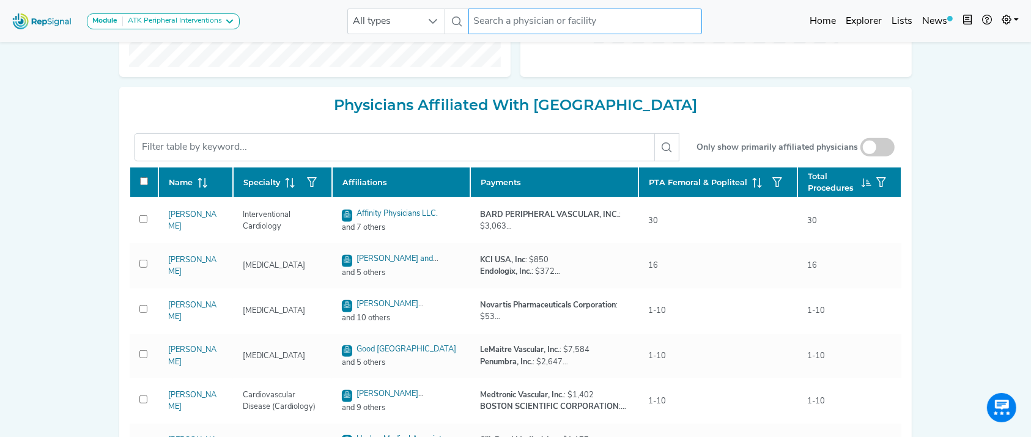
checkbox input "false"
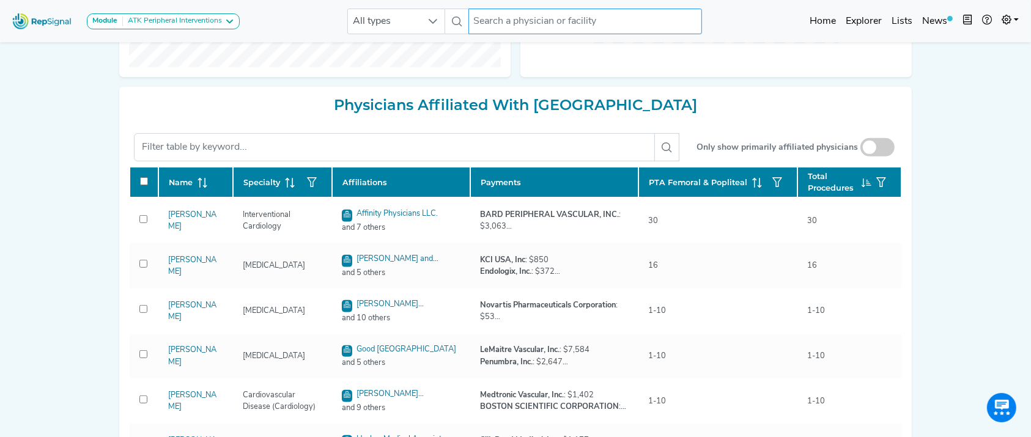
checkbox input "false"
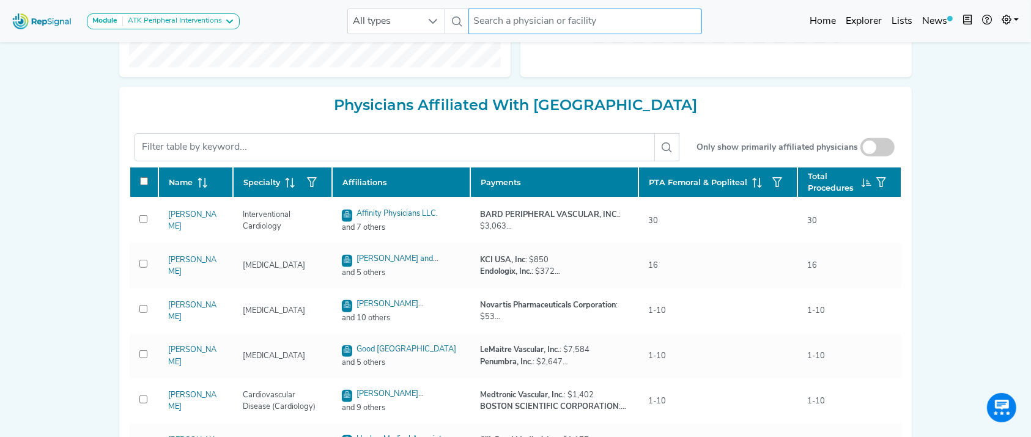
checkbox input "false"
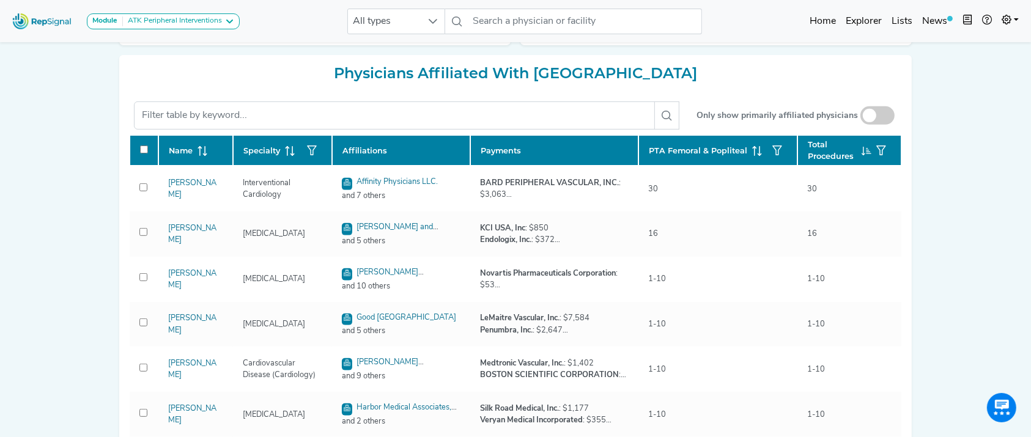
scroll to position [522, 0]
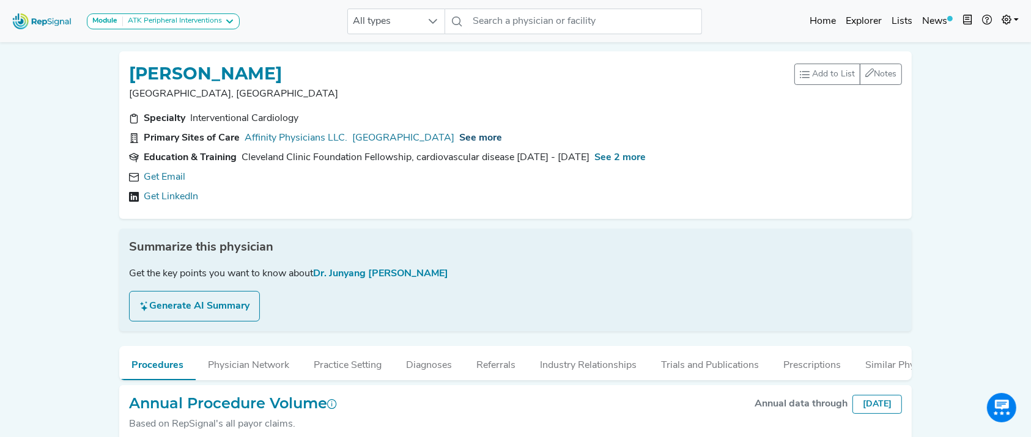
click at [459, 141] on span "See more" at bounding box center [480, 138] width 43 height 10
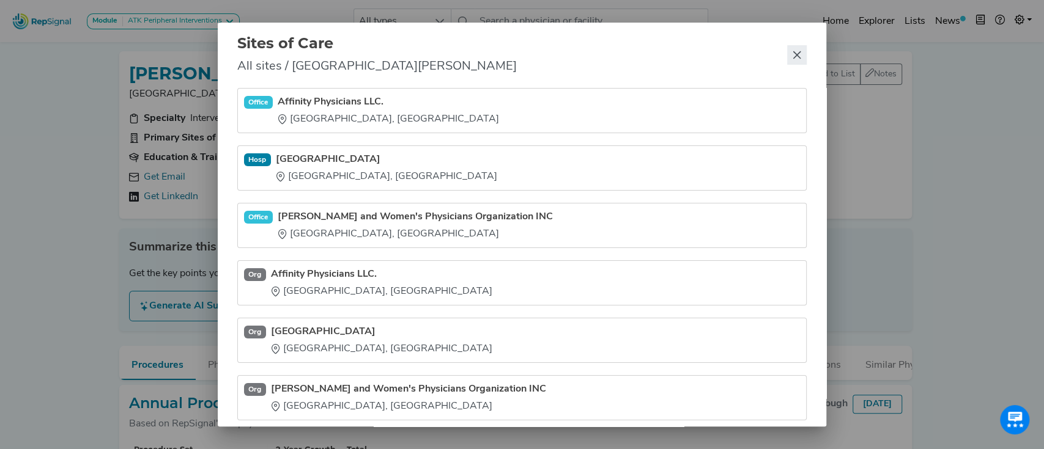
click at [798, 48] on button "Close" at bounding box center [797, 55] width 20 height 20
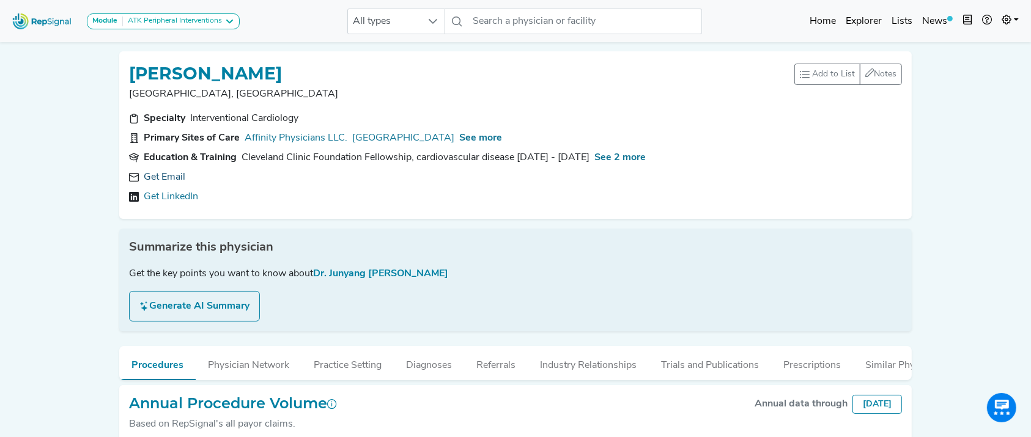
click at [166, 172] on link "Get Email" at bounding box center [165, 177] width 42 height 15
click at [460, 142] on span "See more" at bounding box center [480, 138] width 43 height 10
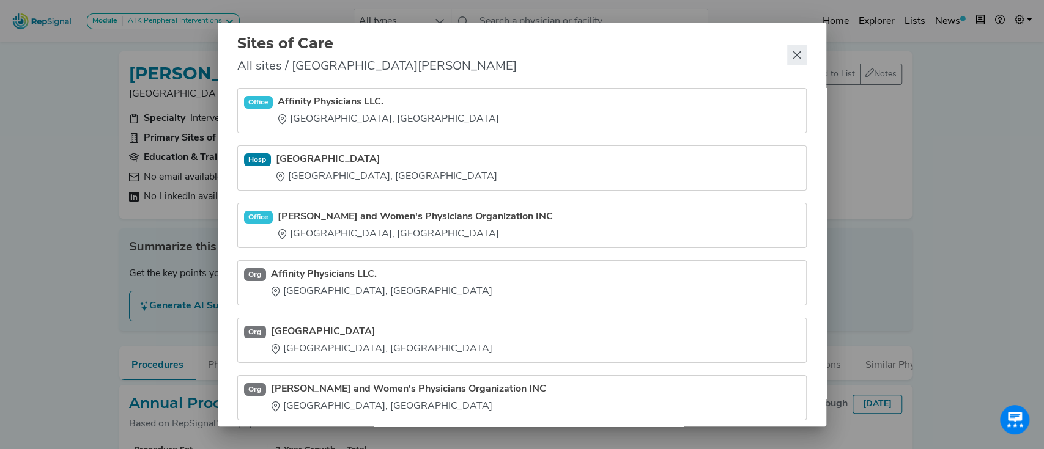
click at [799, 59] on icon "Close" at bounding box center [797, 55] width 10 height 10
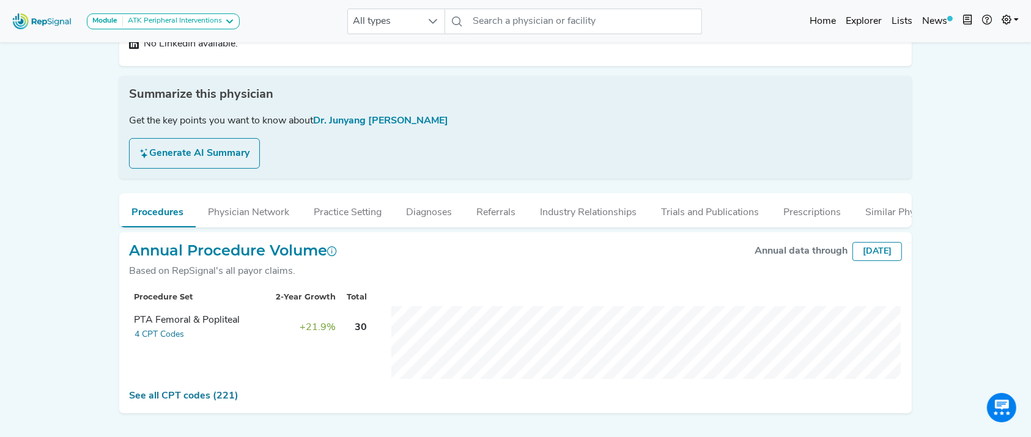
scroll to position [152, 0]
click at [193, 7] on div "Module ATK Peripheral Interventions ATK Peripheral Interventions BTK Peripheral…" at bounding box center [125, 21] width 237 height 32
click at [188, 15] on button "Module ATK Peripheral Interventions" at bounding box center [163, 21] width 153 height 16
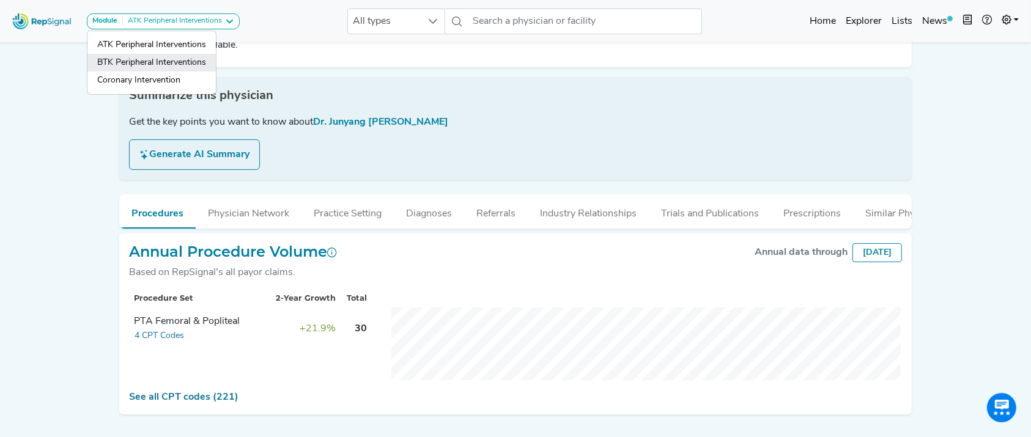
click at [178, 72] on link "BTK Peripheral Interventions" at bounding box center [151, 81] width 128 height 18
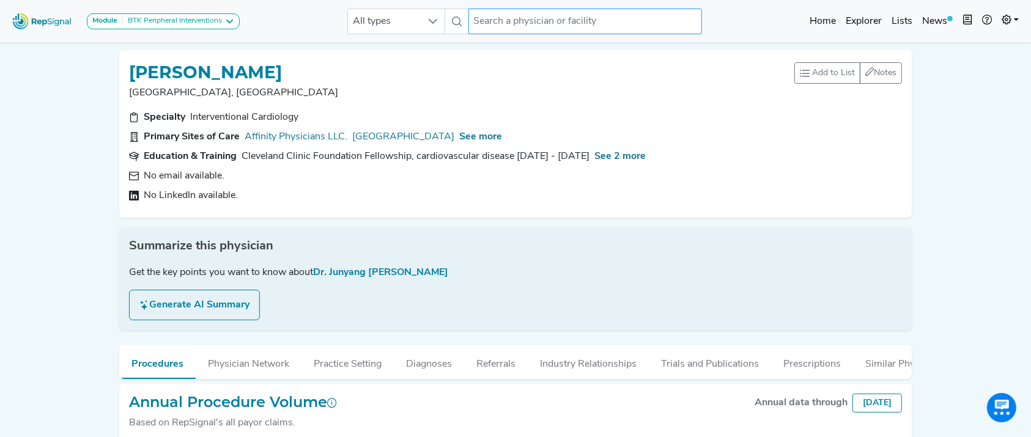
scroll to position [0, 0]
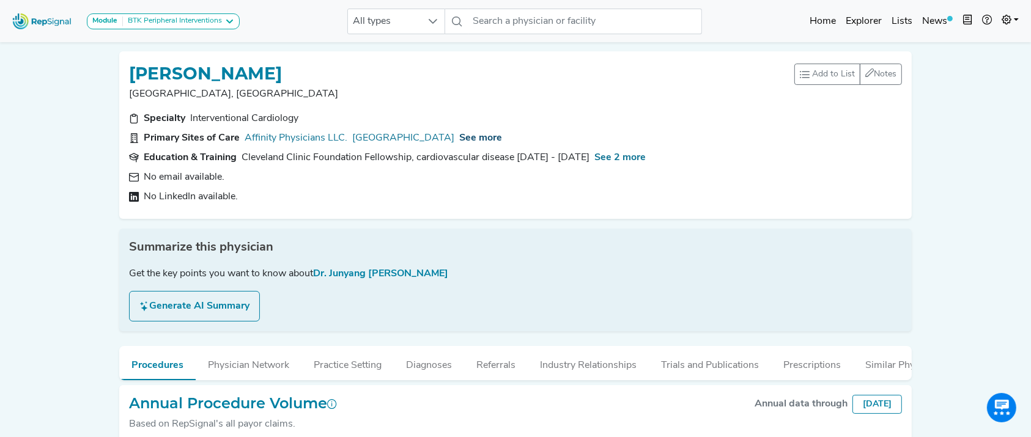
click at [459, 139] on span "See more" at bounding box center [480, 138] width 43 height 10
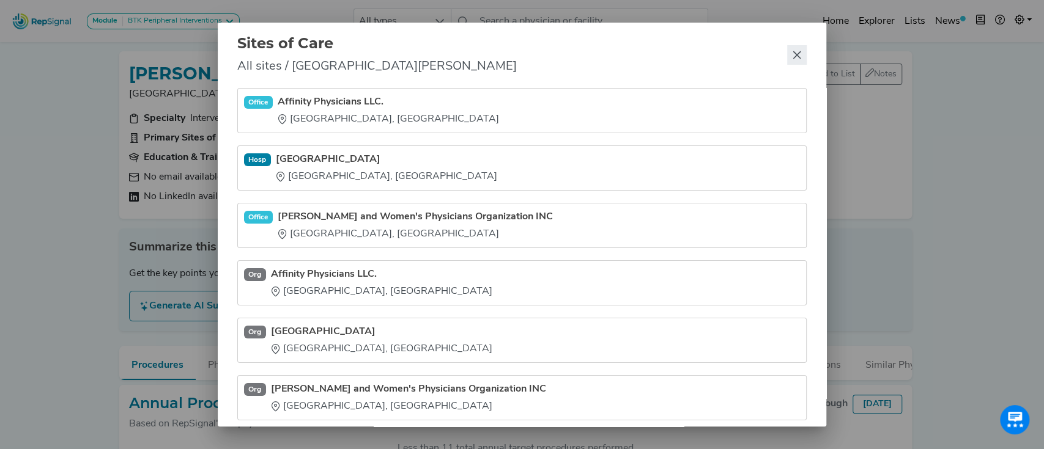
click at [800, 54] on icon "Close" at bounding box center [797, 55] width 10 height 10
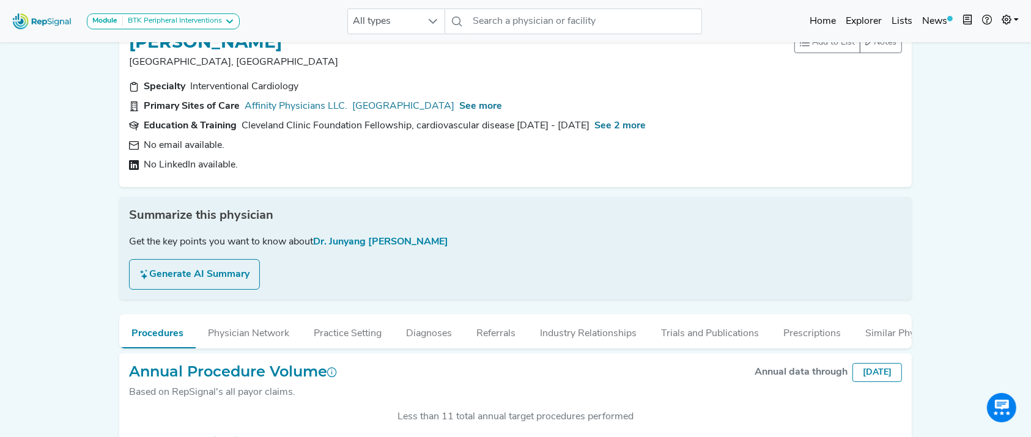
scroll to position [34, 0]
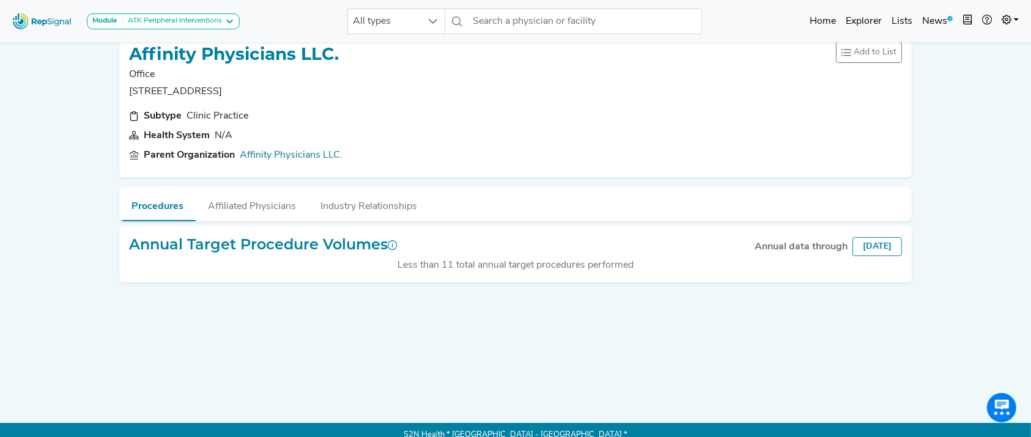
scroll to position [18, 0]
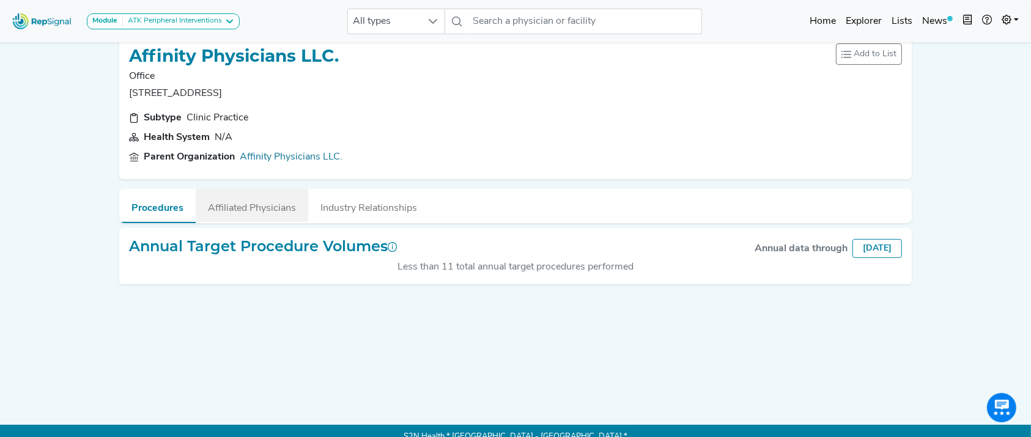
click at [260, 204] on button "Affiliated Physicians" at bounding box center [252, 205] width 112 height 33
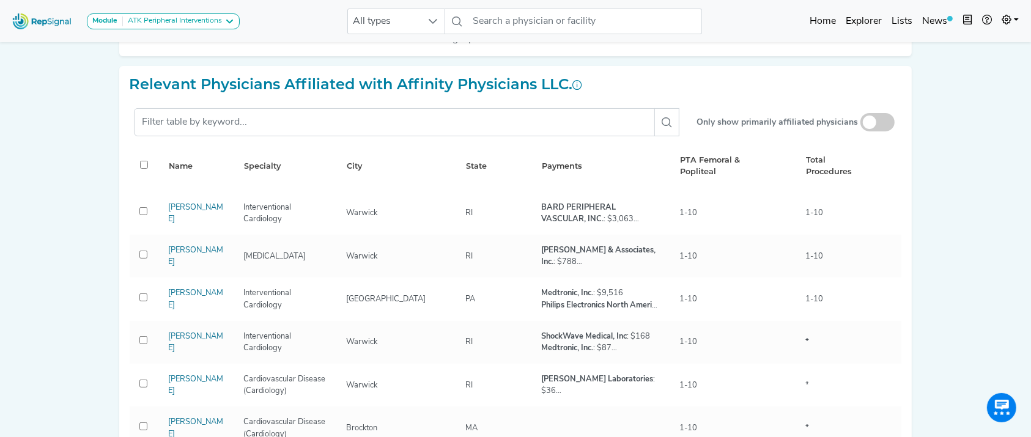
scroll to position [268, 0]
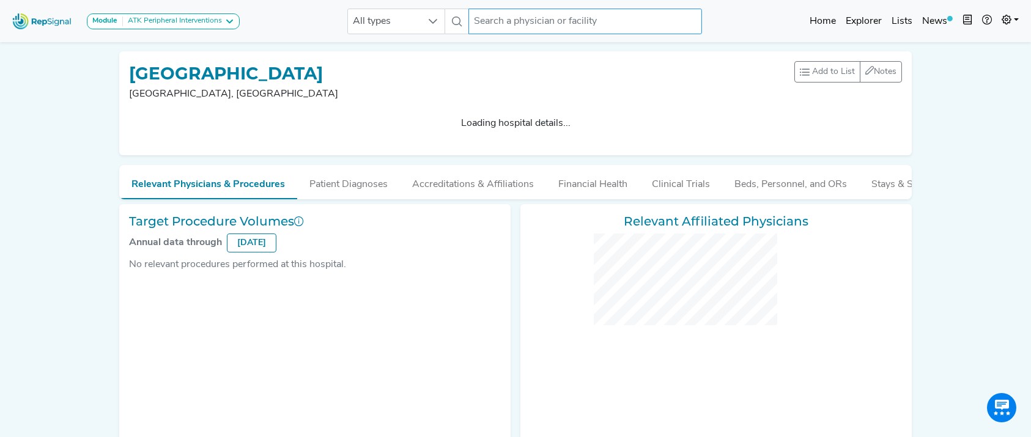
checkbox input "false"
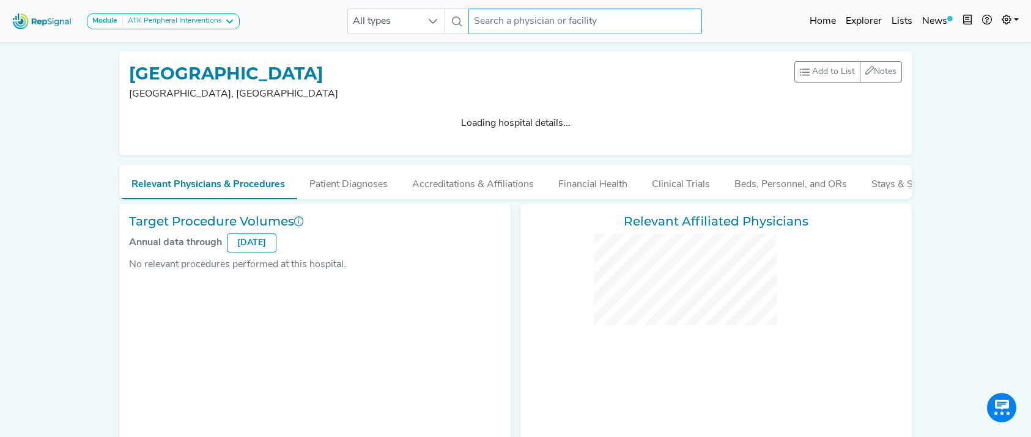
checkbox input "false"
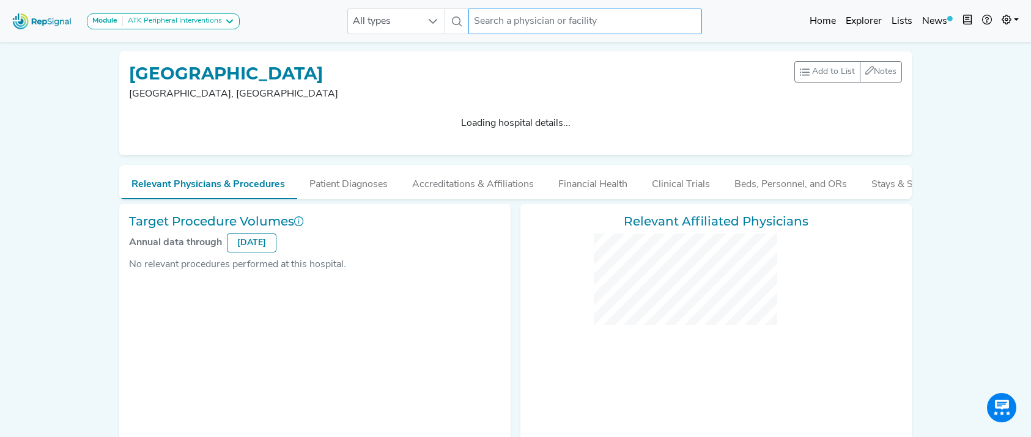
checkbox input "false"
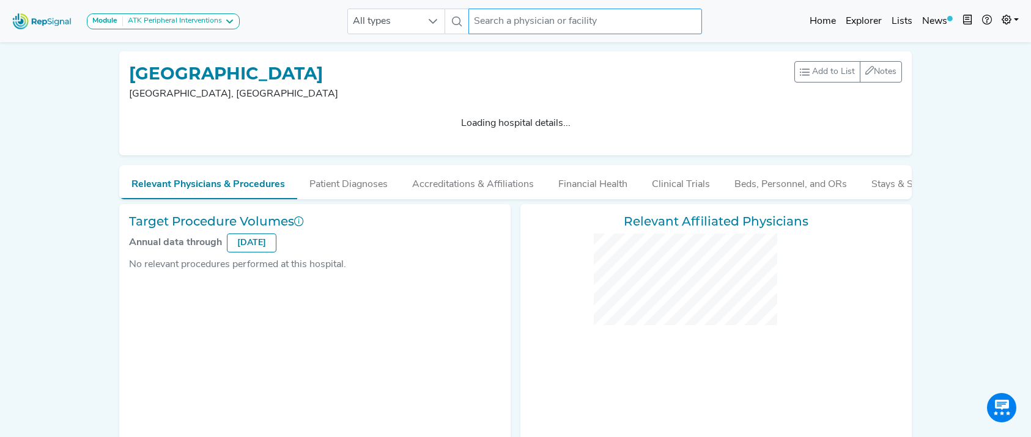
checkbox input "false"
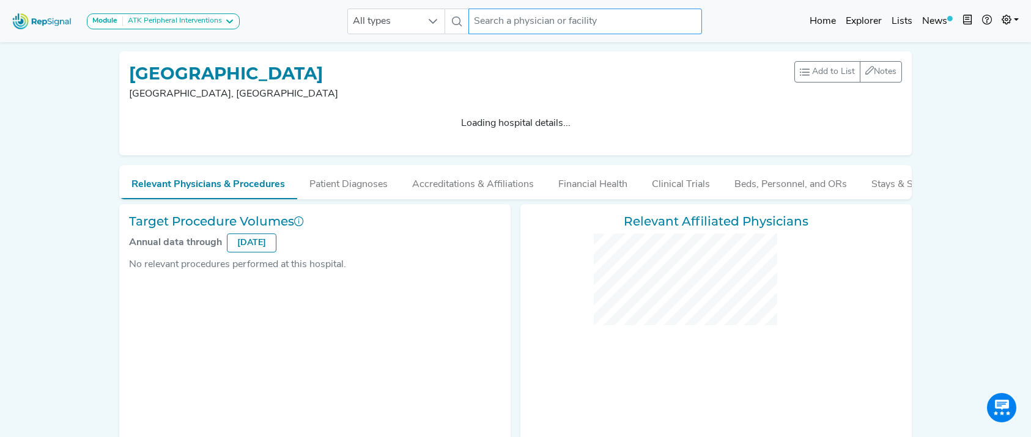
checkbox input "false"
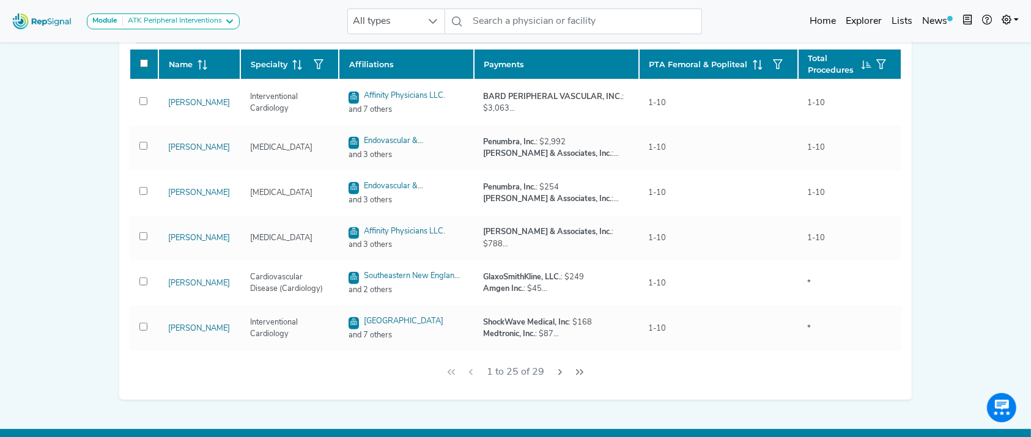
scroll to position [587, 0]
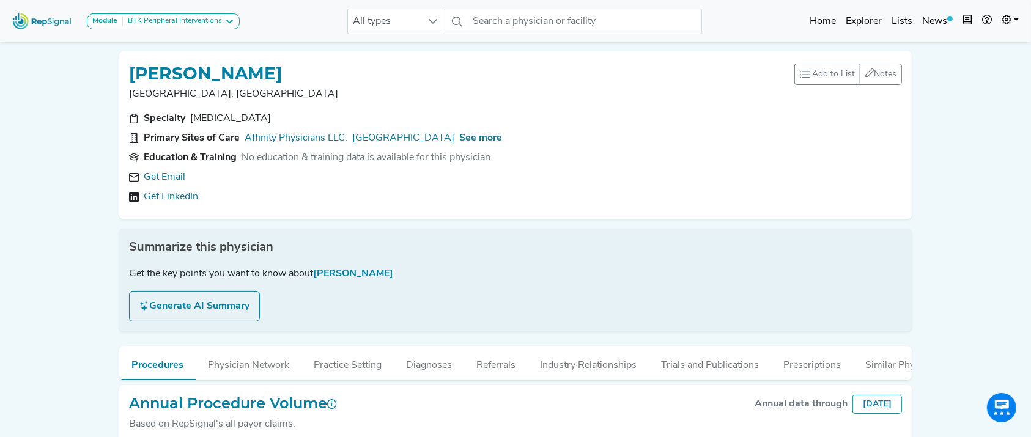
scroll to position [88, 0]
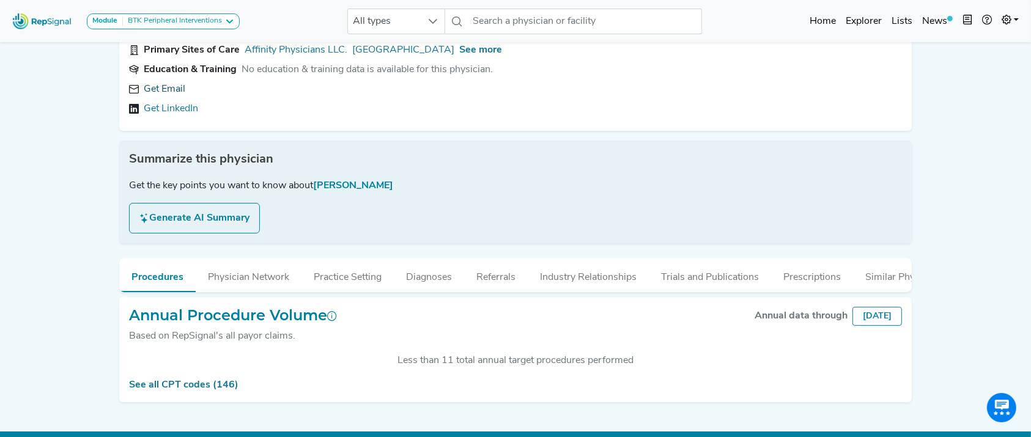
click at [177, 85] on link "Get Email" at bounding box center [165, 89] width 42 height 15
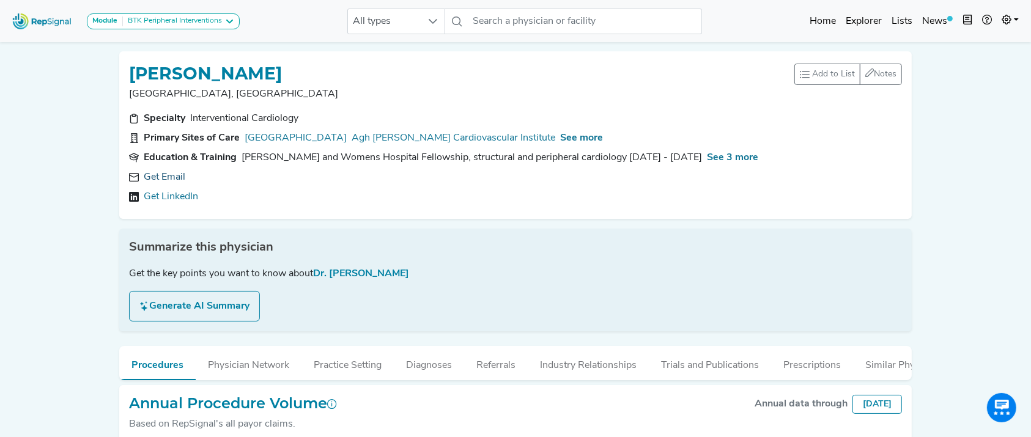
click at [168, 177] on link "Get Email" at bounding box center [165, 177] width 42 height 15
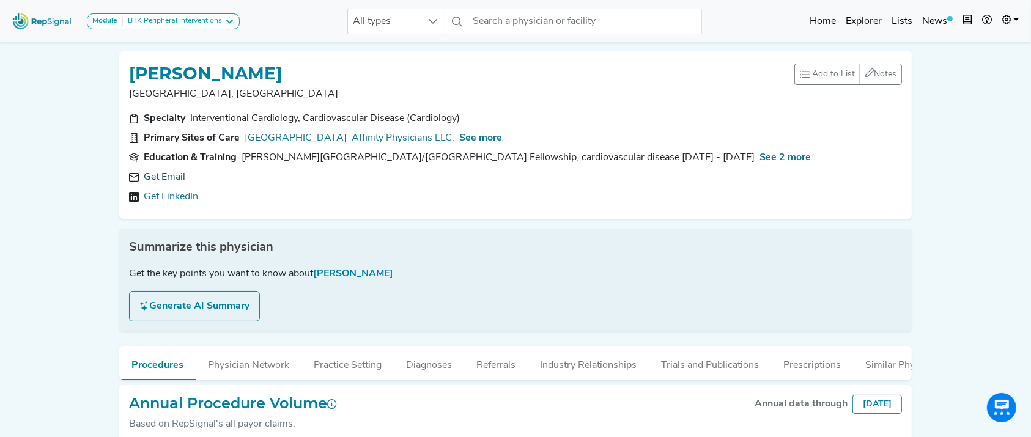
click at [162, 174] on link "Get Email" at bounding box center [165, 177] width 42 height 15
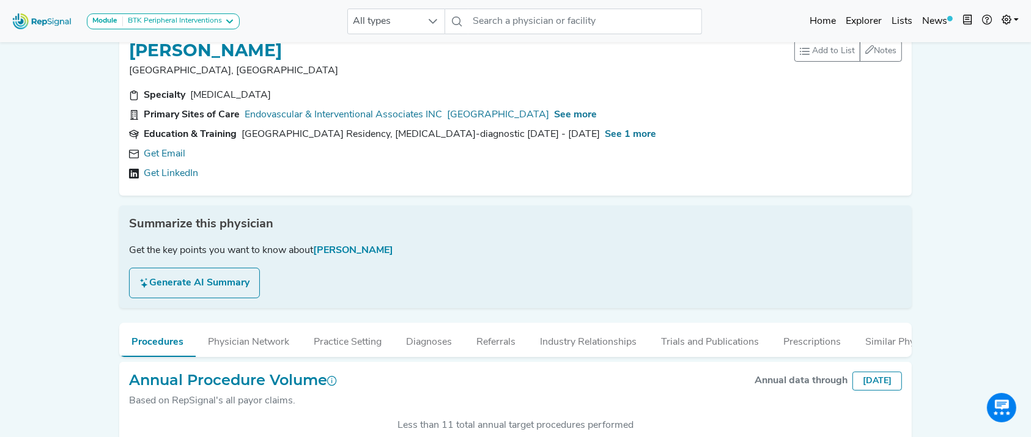
scroll to position [24, 0]
click at [160, 143] on div "Specialty Interventional Radiology Primary Sites of Care Endovascular & Interve…" at bounding box center [515, 136] width 787 height 98
click at [163, 158] on link "Get Email" at bounding box center [165, 152] width 42 height 15
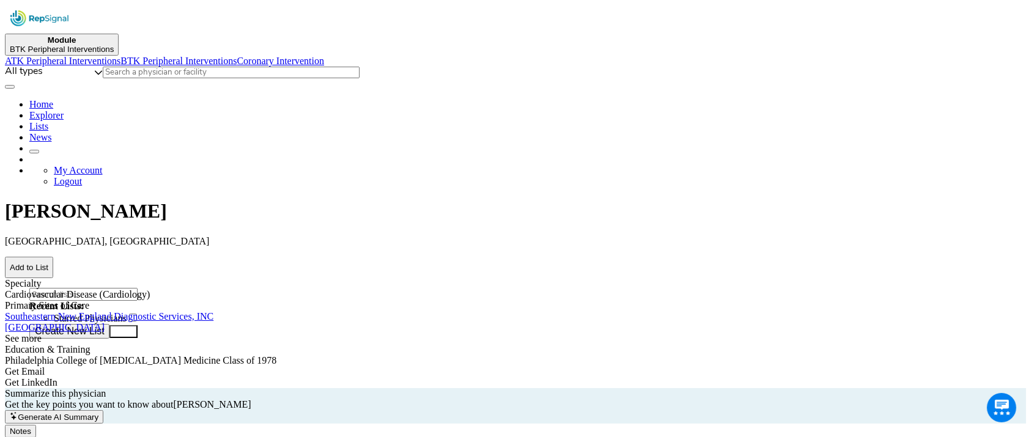
click at [45, 366] on link "Get Email" at bounding box center [25, 371] width 40 height 10
